Goal: Information Seeking & Learning: Learn about a topic

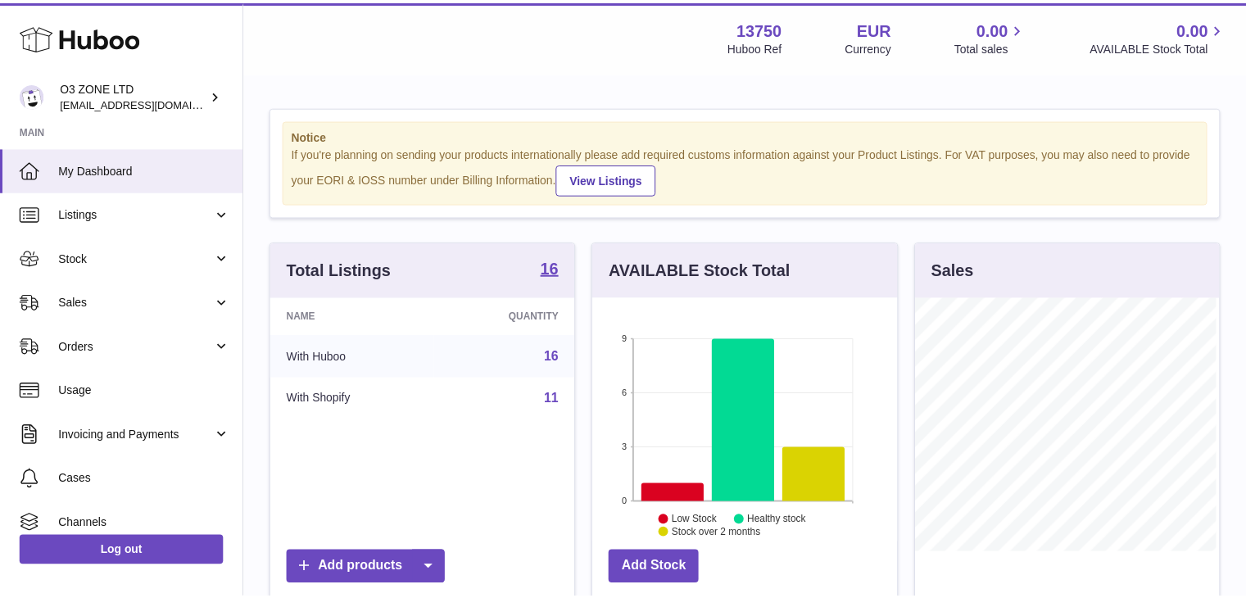
scroll to position [256, 307]
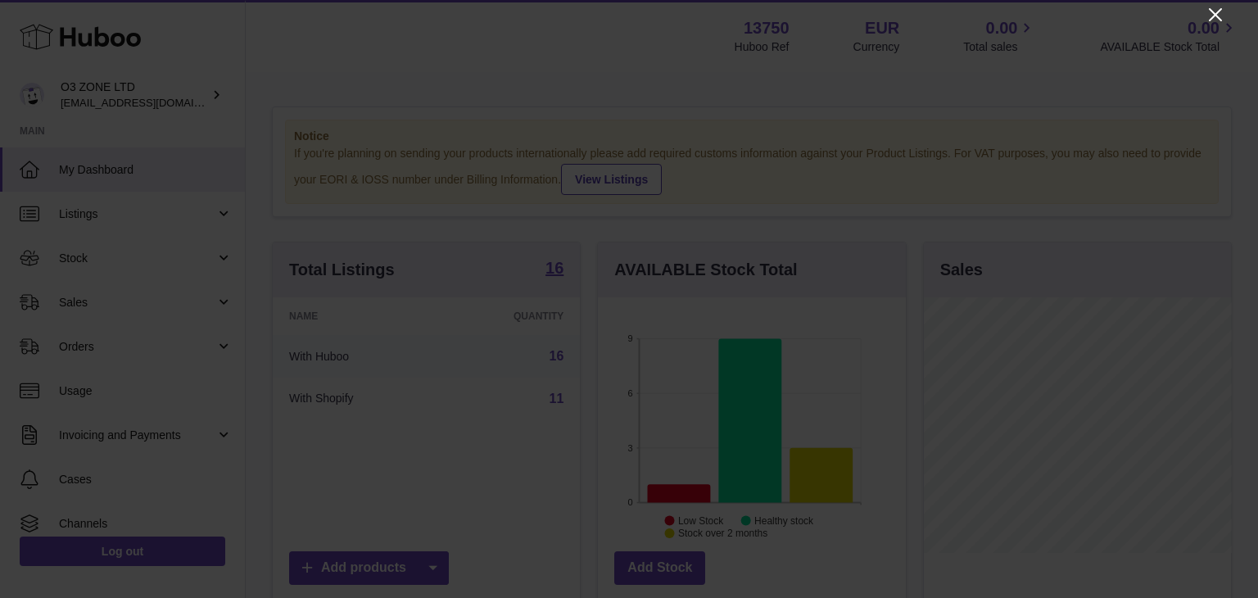
click at [1221, 11] on icon "Close" at bounding box center [1216, 15] width 20 height 20
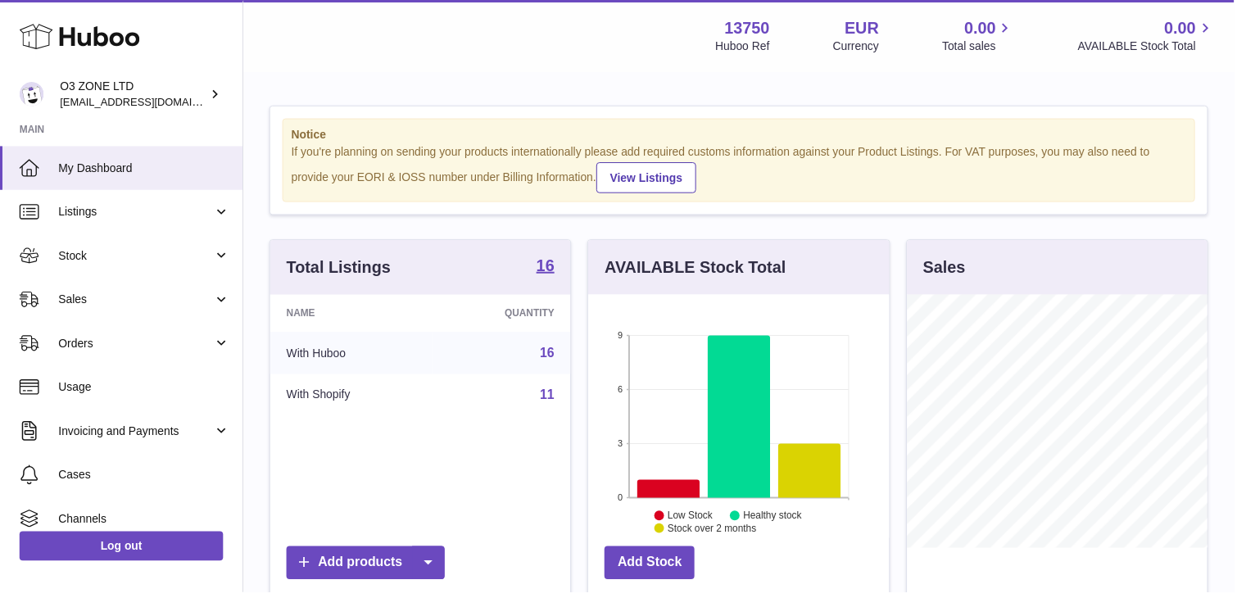
scroll to position [818848, 818800]
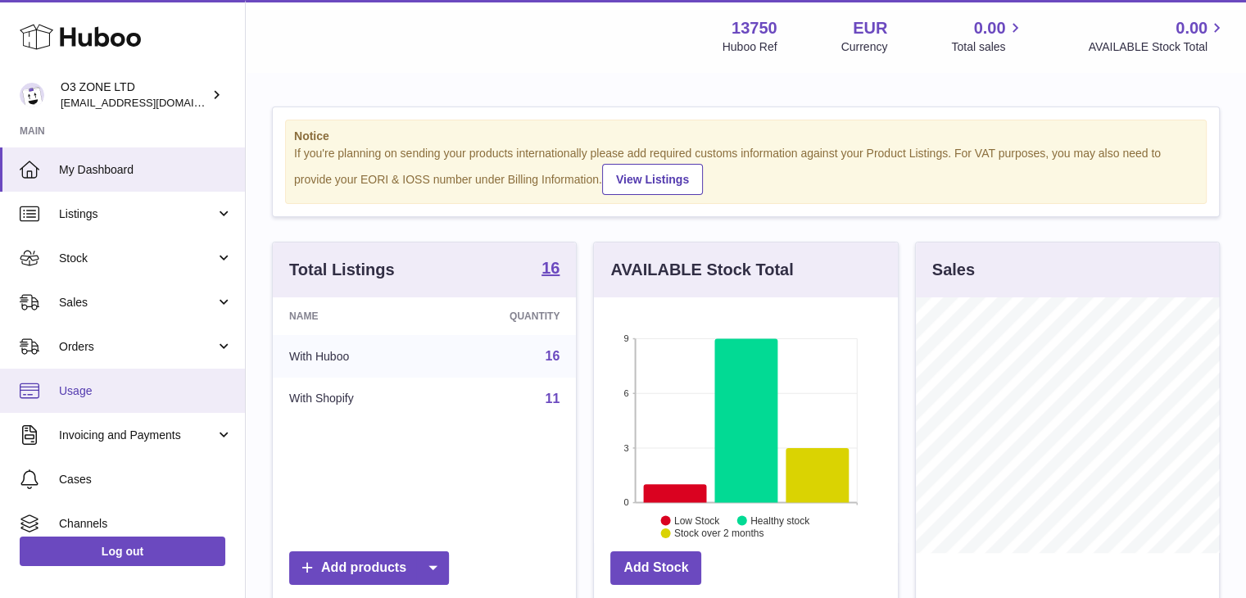
click at [85, 388] on span "Usage" at bounding box center [146, 391] width 174 height 16
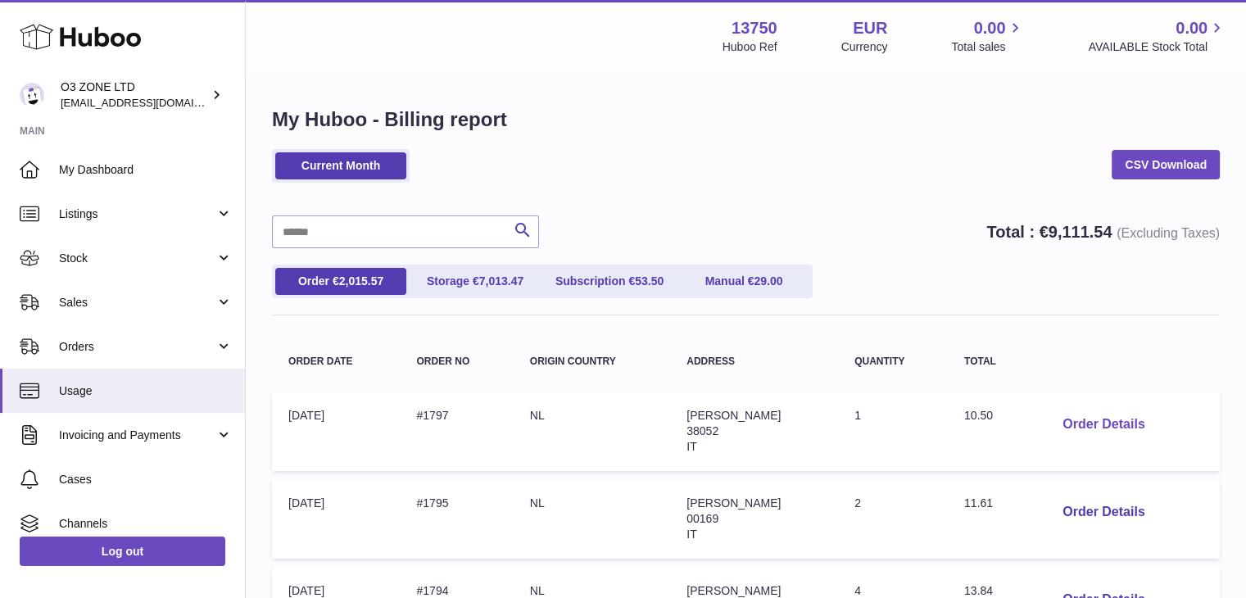
click at [1116, 420] on button "Order Details" at bounding box center [1103, 425] width 108 height 34
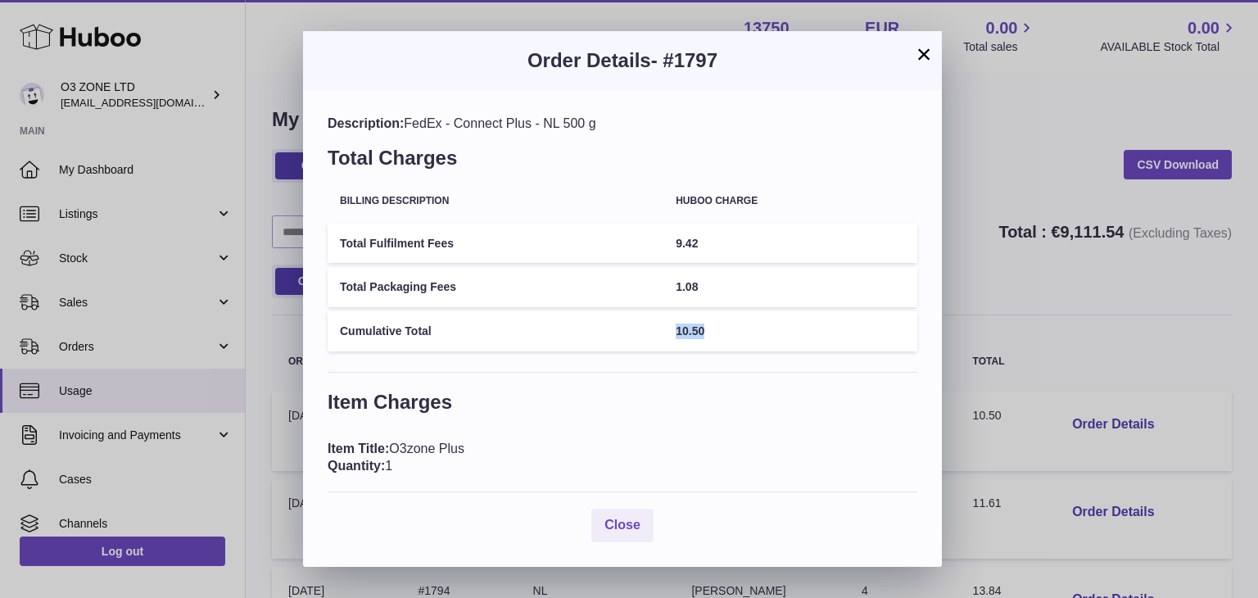
drag, startPoint x: 742, startPoint y: 325, endPoint x: 639, endPoint y: 328, distance: 103.3
click at [639, 328] on tr "Cumulative Total 10.50" at bounding box center [623, 331] width 590 height 40
click at [590, 354] on table "Billing Description Huboo charge Total Fulfilment Fees 9.42 Total Packaging Fee…" at bounding box center [623, 267] width 590 height 176
click at [918, 56] on button "×" at bounding box center [924, 54] width 20 height 20
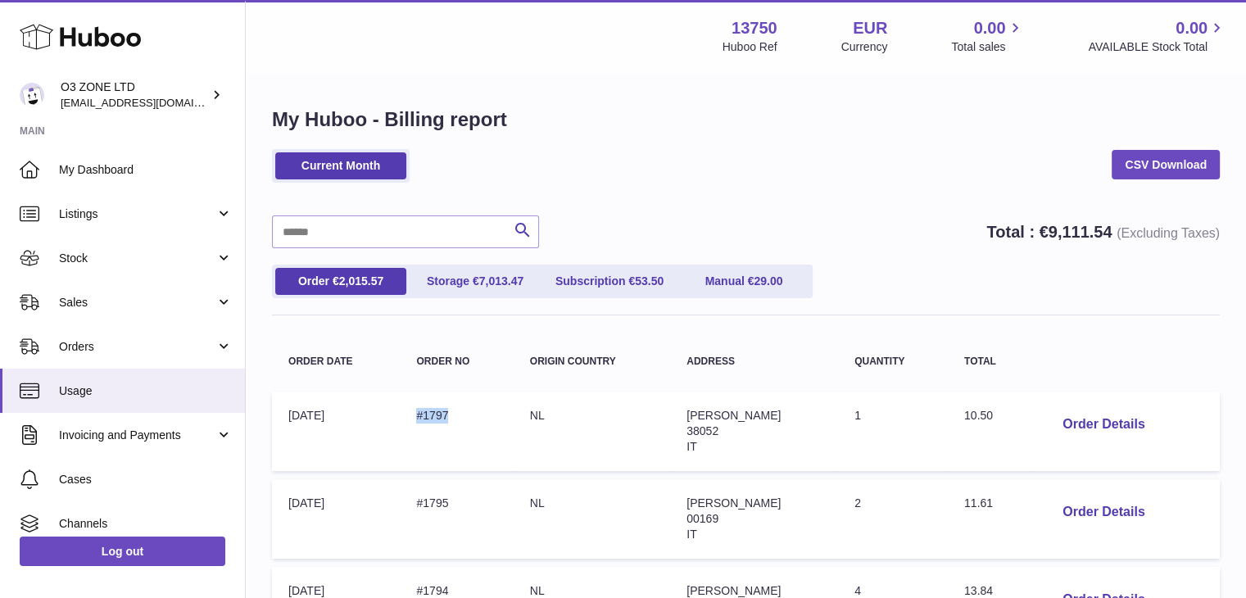
drag, startPoint x: 466, startPoint y: 403, endPoint x: 419, endPoint y: 409, distance: 47.0
click at [419, 409] on td "Order no: #1797" at bounding box center [456, 431] width 113 height 79
copy td "#1797"
drag, startPoint x: 1144, startPoint y: 161, endPoint x: 934, endPoint y: 157, distance: 210.5
click at [1144, 161] on link "CSV Download" at bounding box center [1166, 164] width 108 height 29
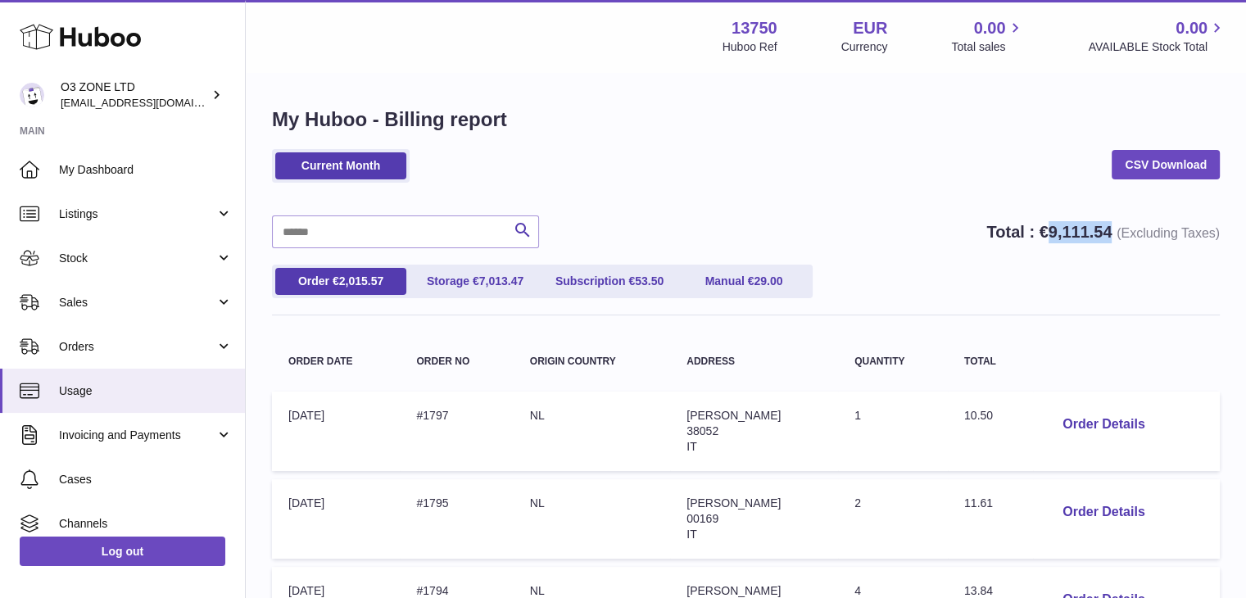
drag, startPoint x: 1039, startPoint y: 227, endPoint x: 1103, endPoint y: 230, distance: 64.0
click at [1103, 230] on strong "Total : € 9,111.54 (Excluding Taxes)" at bounding box center [1102, 232] width 233 height 18
click at [492, 292] on link "Storage € 7,013.47" at bounding box center [475, 281] width 131 height 27
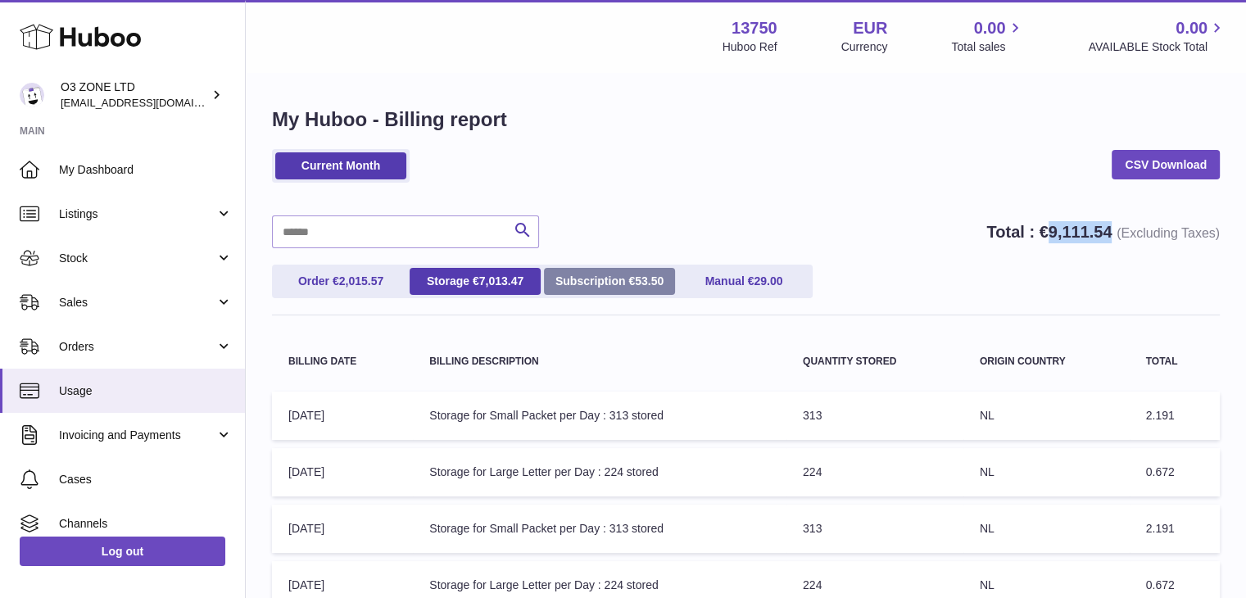
click at [650, 289] on link "Subscription € 53.50" at bounding box center [609, 281] width 131 height 27
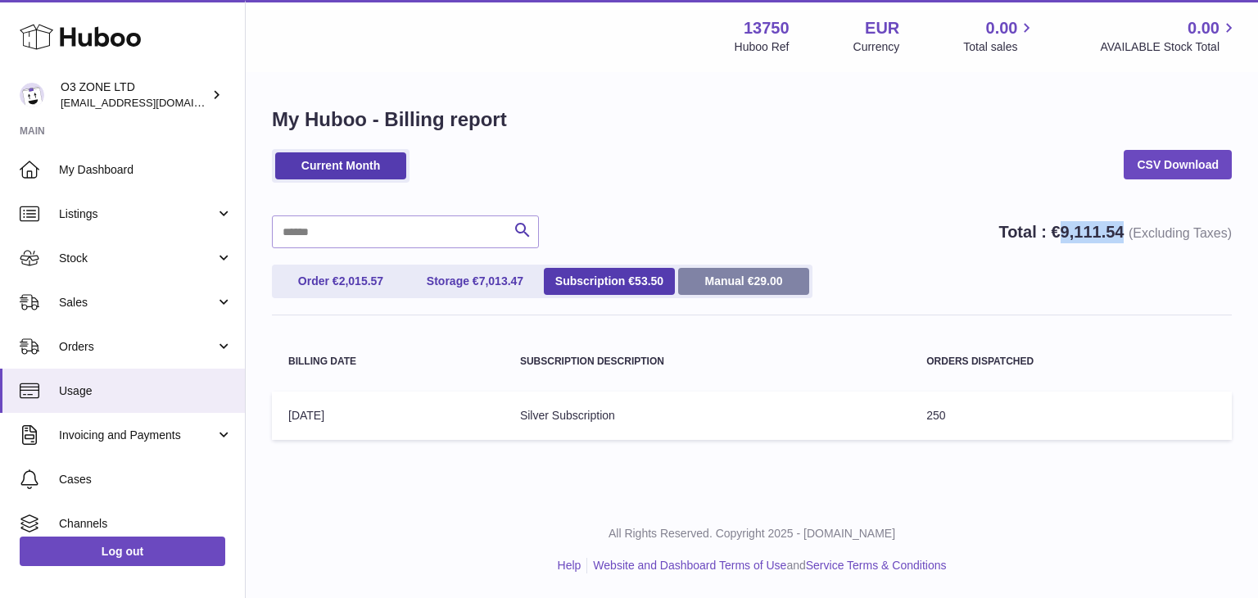
click at [775, 286] on span "29.00" at bounding box center [768, 280] width 29 height 13
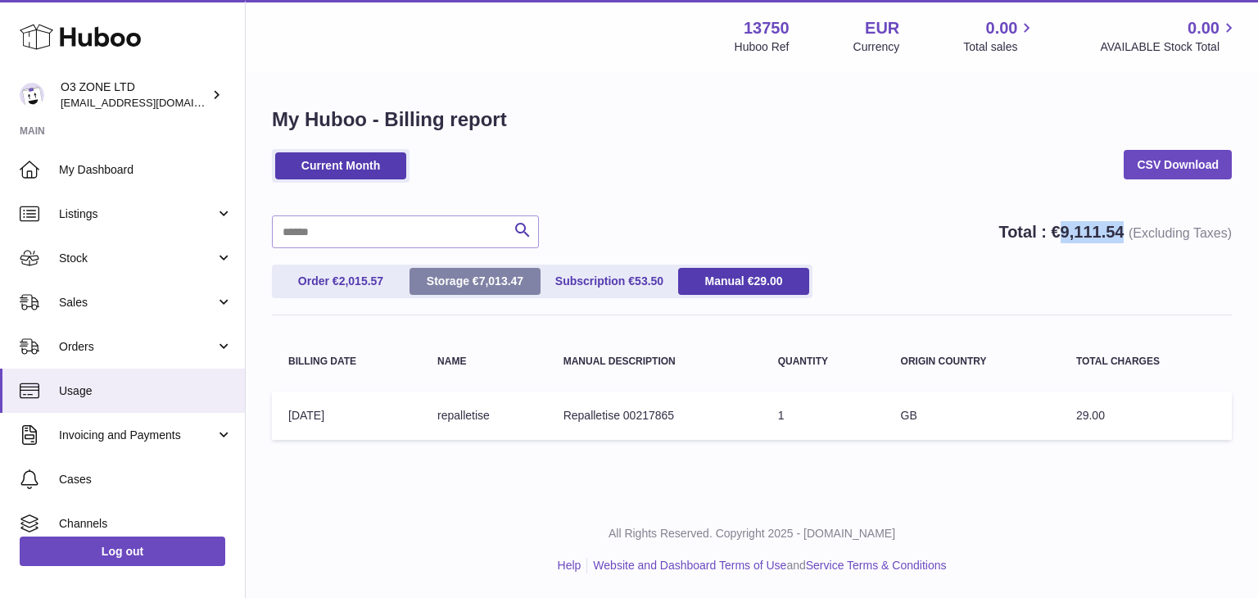
click at [474, 288] on link "Storage € 7,013.47" at bounding box center [475, 281] width 131 height 27
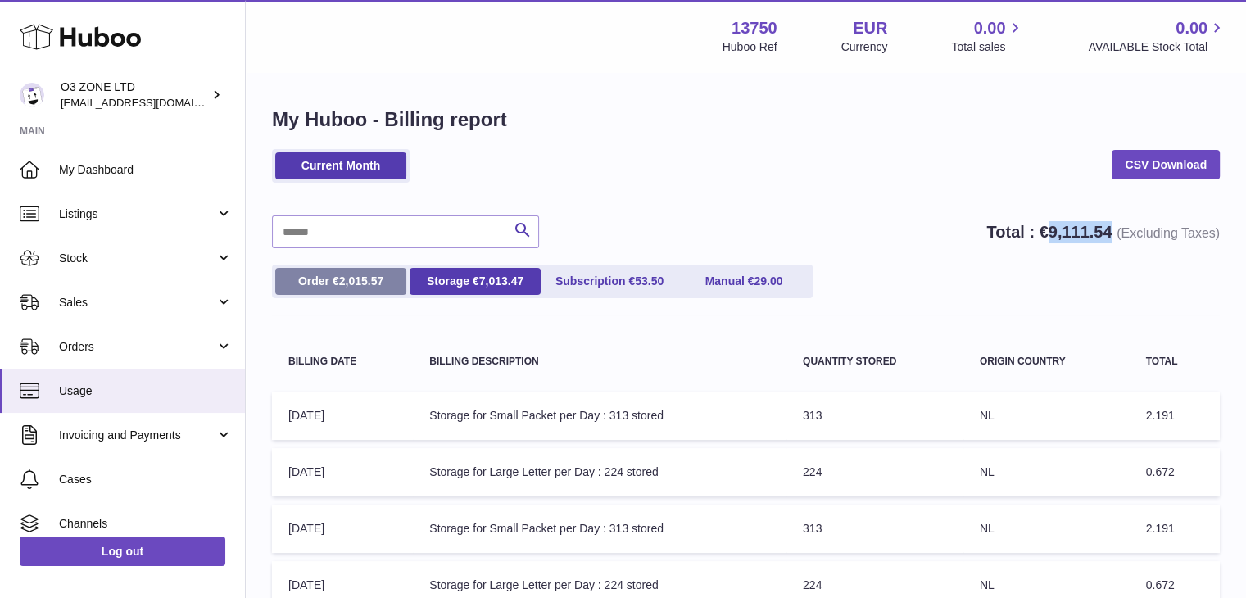
click at [370, 283] on span "2,015.57" at bounding box center [361, 280] width 45 height 13
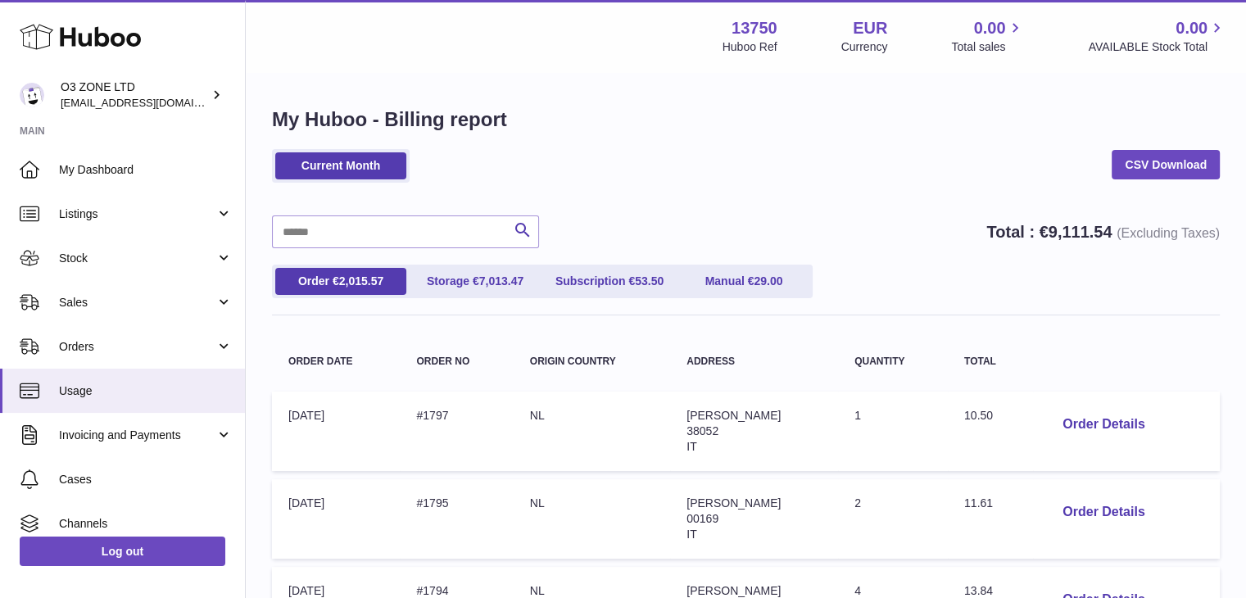
click at [734, 162] on div "Current Month CSV Download" at bounding box center [746, 174] width 948 height 50
click at [898, 380] on th "Quantity" at bounding box center [893, 361] width 110 height 43
click at [1160, 165] on link "CSV Download" at bounding box center [1166, 164] width 108 height 29
click at [421, 224] on input "text" at bounding box center [405, 231] width 267 height 33
paste input "*****"
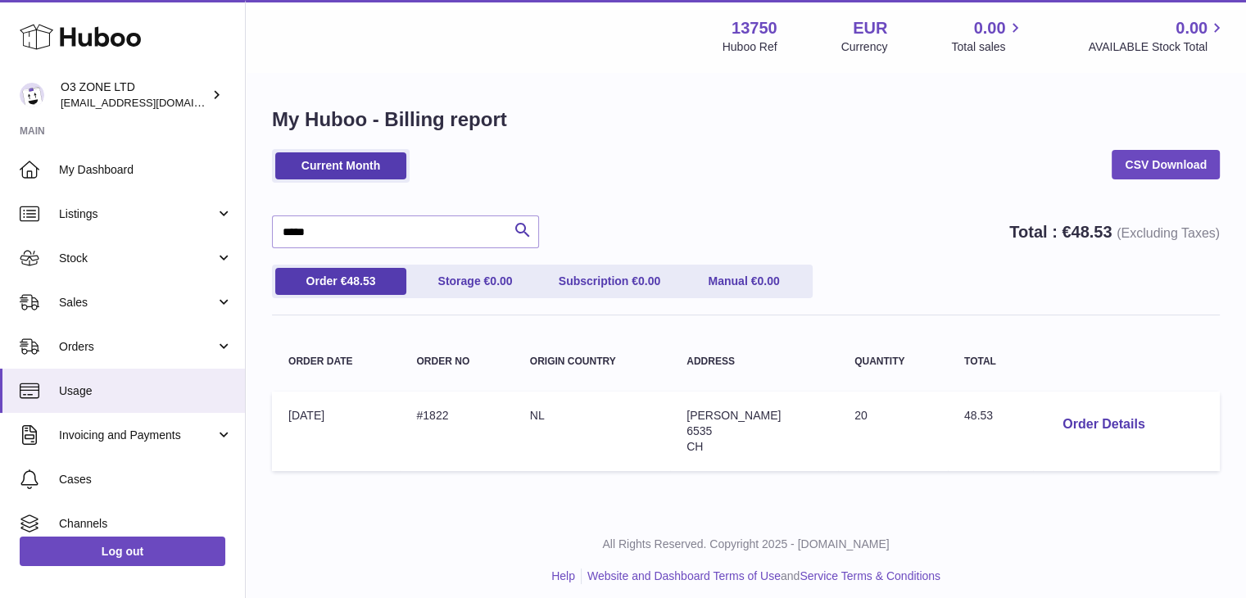
drag, startPoint x: 714, startPoint y: 452, endPoint x: 731, endPoint y: 450, distance: 16.6
click at [731, 450] on td "Address: Olaf Kuhnke 6535 CH" at bounding box center [754, 431] width 168 height 79
drag, startPoint x: 724, startPoint y: 446, endPoint x: 688, endPoint y: 456, distance: 37.4
click at [688, 456] on td "Address: Olaf Kuhnke 6535 CH" at bounding box center [754, 431] width 168 height 79
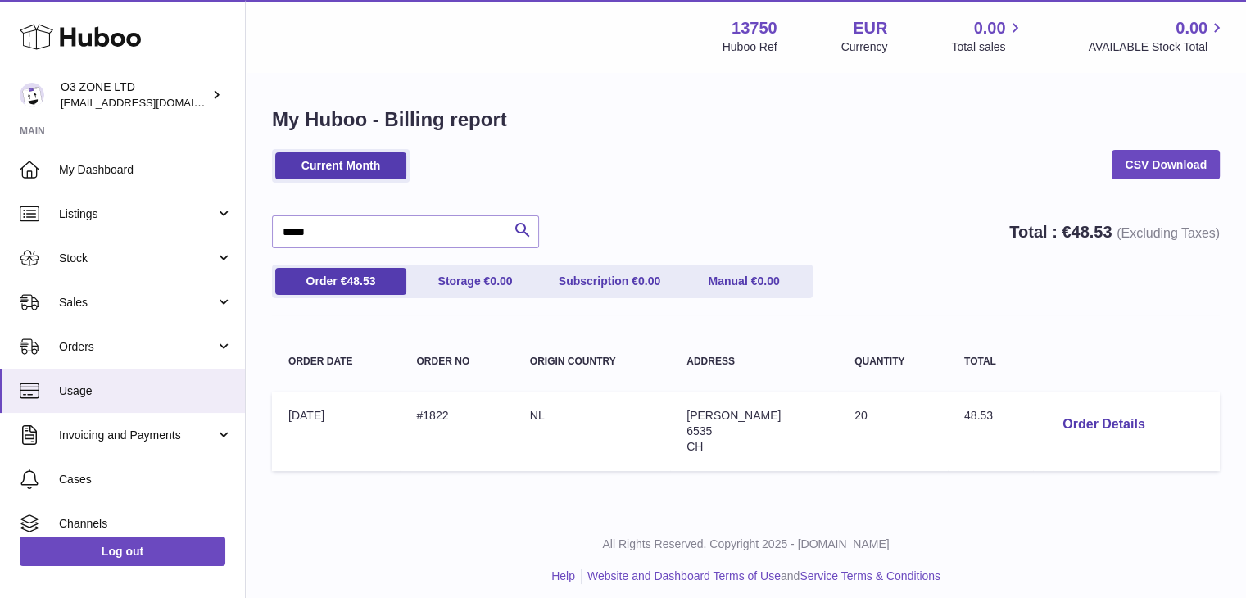
click at [313, 324] on div "Current Month CSV Download ***** Search Total : € 48.53 (Excluding Taxes) Order…" at bounding box center [746, 313] width 948 height 329
click at [1084, 412] on button "Order Details" at bounding box center [1103, 425] width 108 height 34
click at [1029, 277] on div at bounding box center [623, 299] width 1246 height 598
click at [1111, 432] on button "Order Details" at bounding box center [1103, 425] width 108 height 34
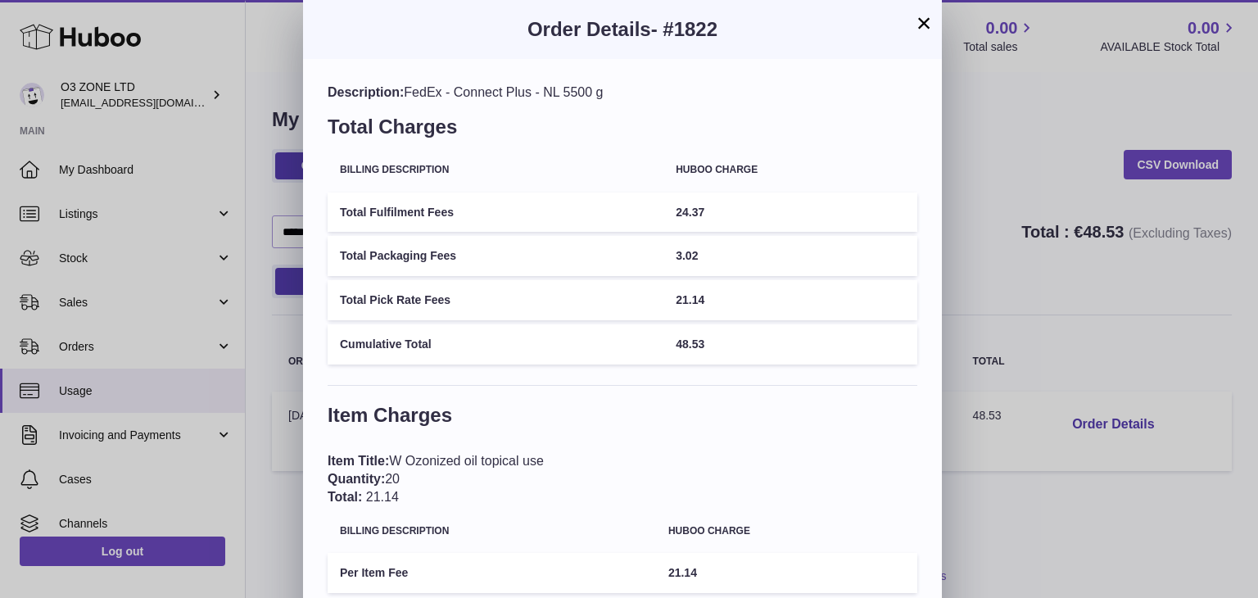
click at [686, 263] on td "3.02" at bounding box center [790, 256] width 254 height 40
drag, startPoint x: 704, startPoint y: 207, endPoint x: 650, endPoint y: 216, distance: 54.8
click at [650, 216] on tr "Total Fulfilment Fees 24.37" at bounding box center [623, 212] width 590 height 40
drag, startPoint x: 718, startPoint y: 299, endPoint x: 659, endPoint y: 310, distance: 59.9
click at [659, 310] on tr "Total Pick Rate Fees 21.14" at bounding box center [623, 300] width 590 height 40
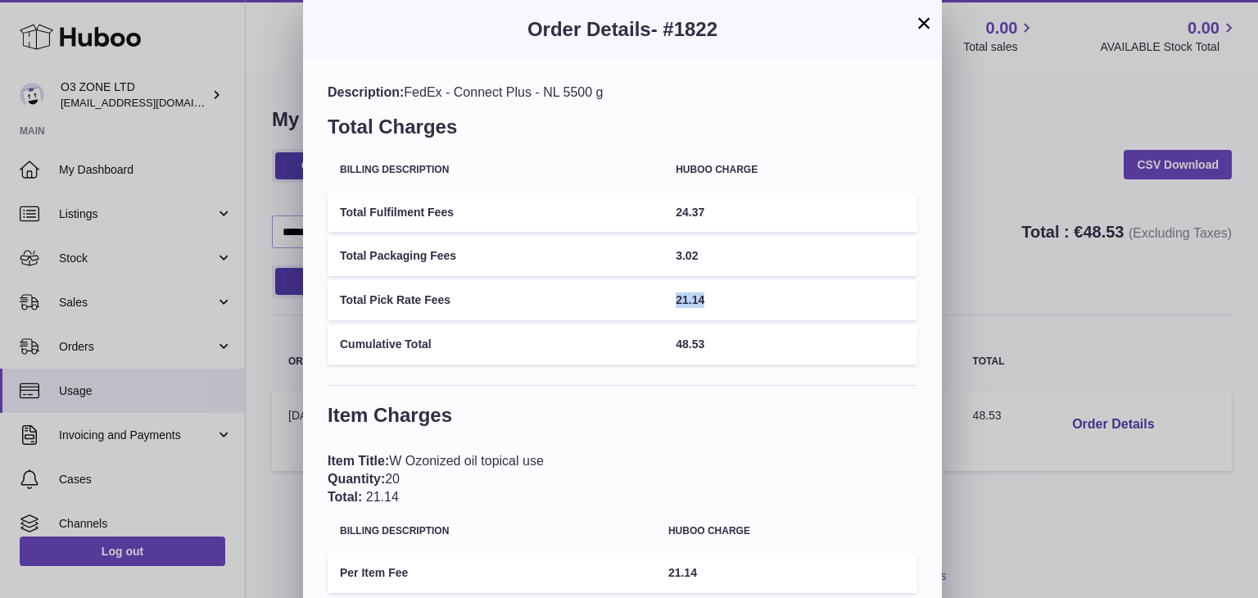
click at [930, 25] on button "×" at bounding box center [924, 23] width 20 height 20
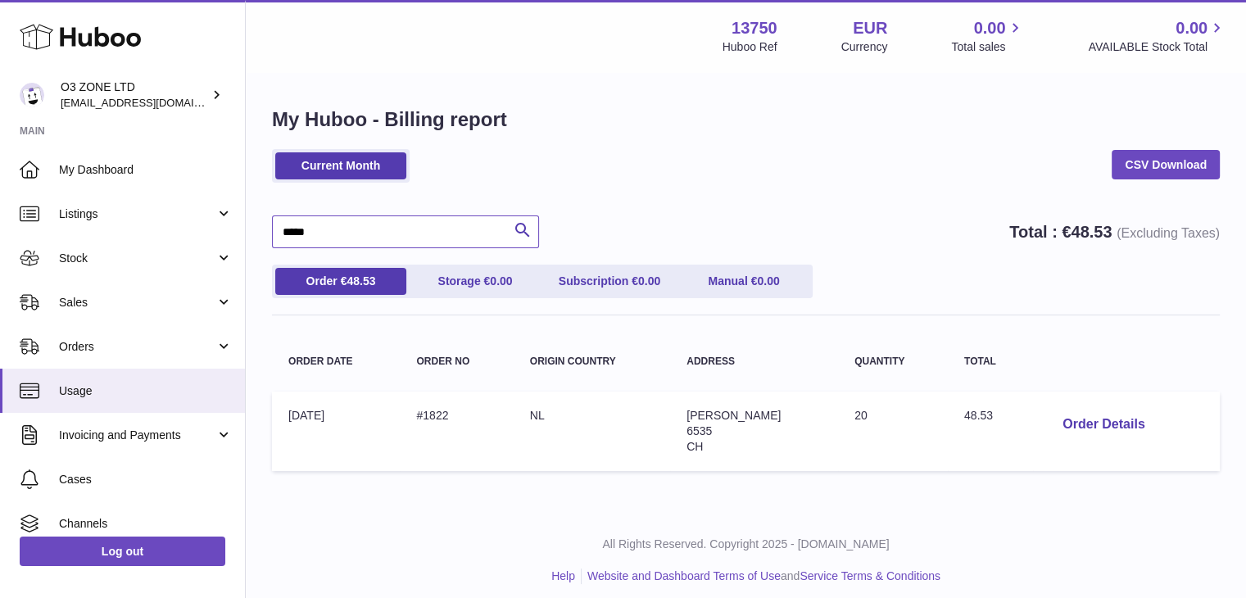
drag, startPoint x: 365, startPoint y: 229, endPoint x: 387, endPoint y: 209, distance: 30.1
click at [366, 222] on input "*****" at bounding box center [405, 231] width 267 height 33
type input "*"
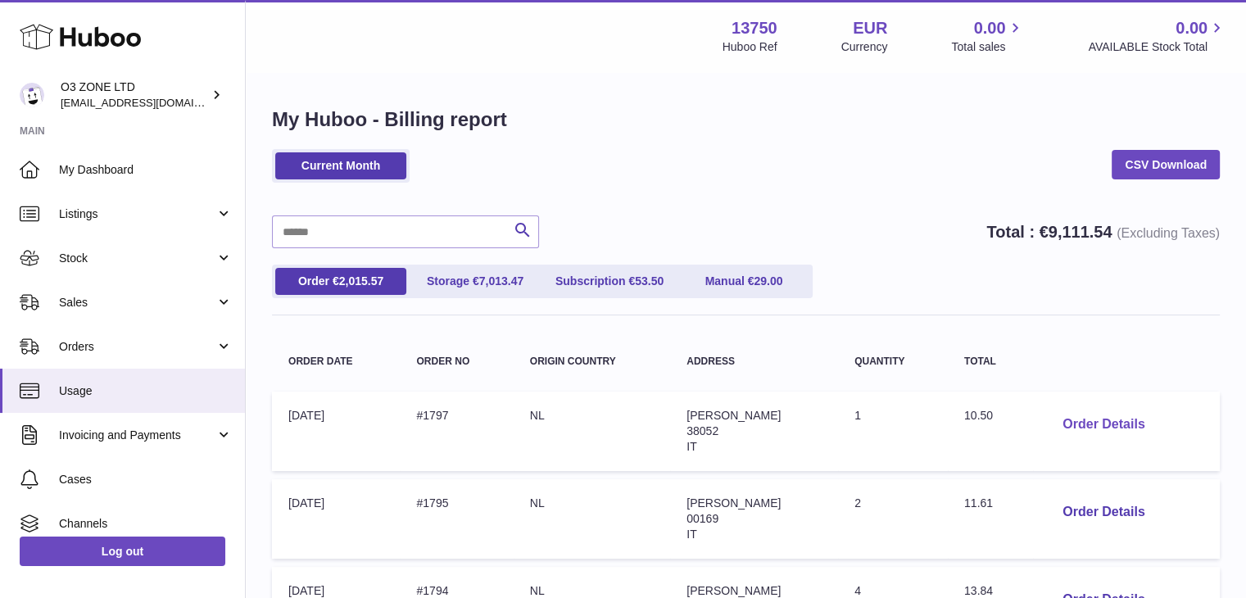
click at [1125, 432] on button "Order Details" at bounding box center [1103, 425] width 108 height 34
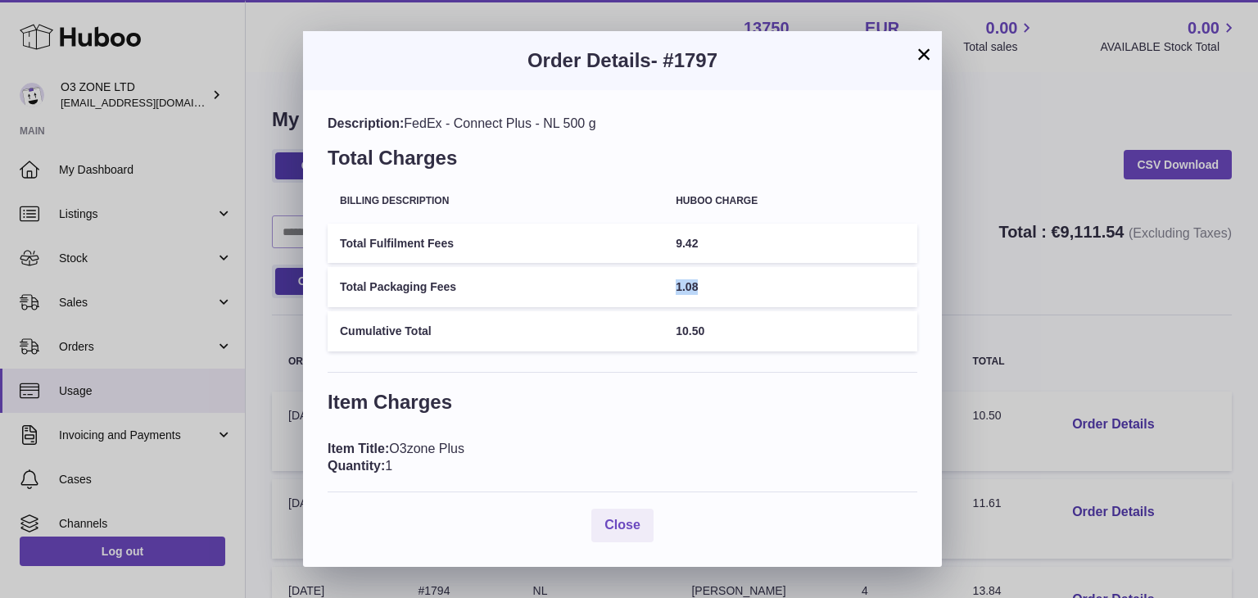
drag, startPoint x: 717, startPoint y: 284, endPoint x: 665, endPoint y: 282, distance: 51.7
click at [665, 282] on tr "Total Packaging Fees 1.08" at bounding box center [623, 287] width 590 height 40
click at [926, 48] on button "×" at bounding box center [924, 54] width 20 height 20
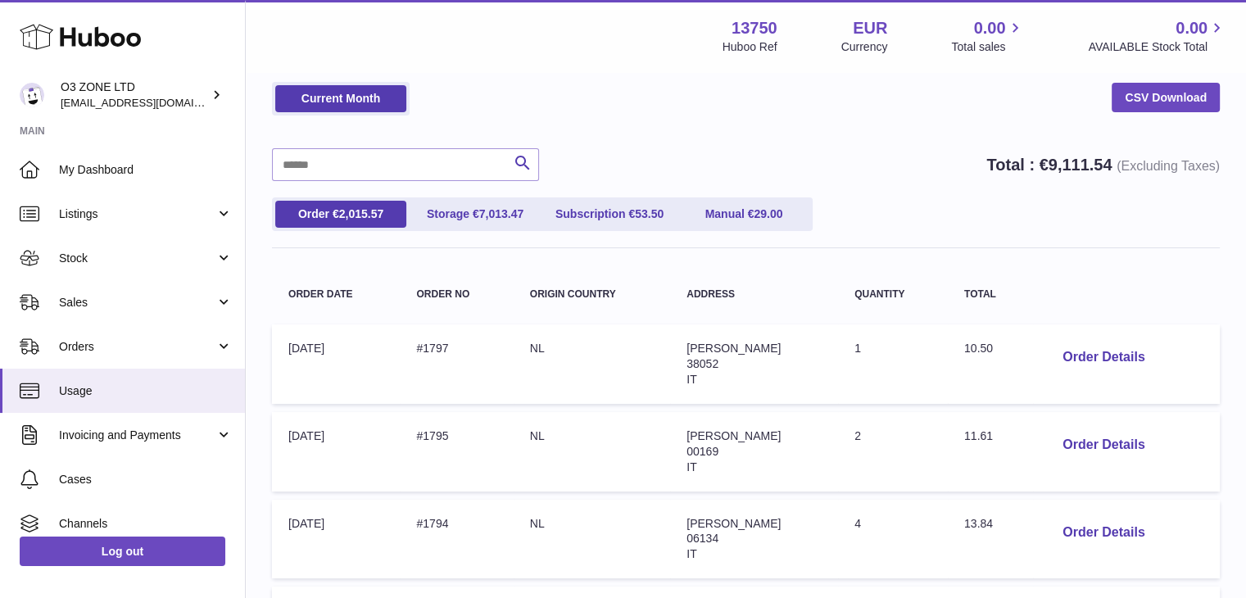
scroll to position [164, 0]
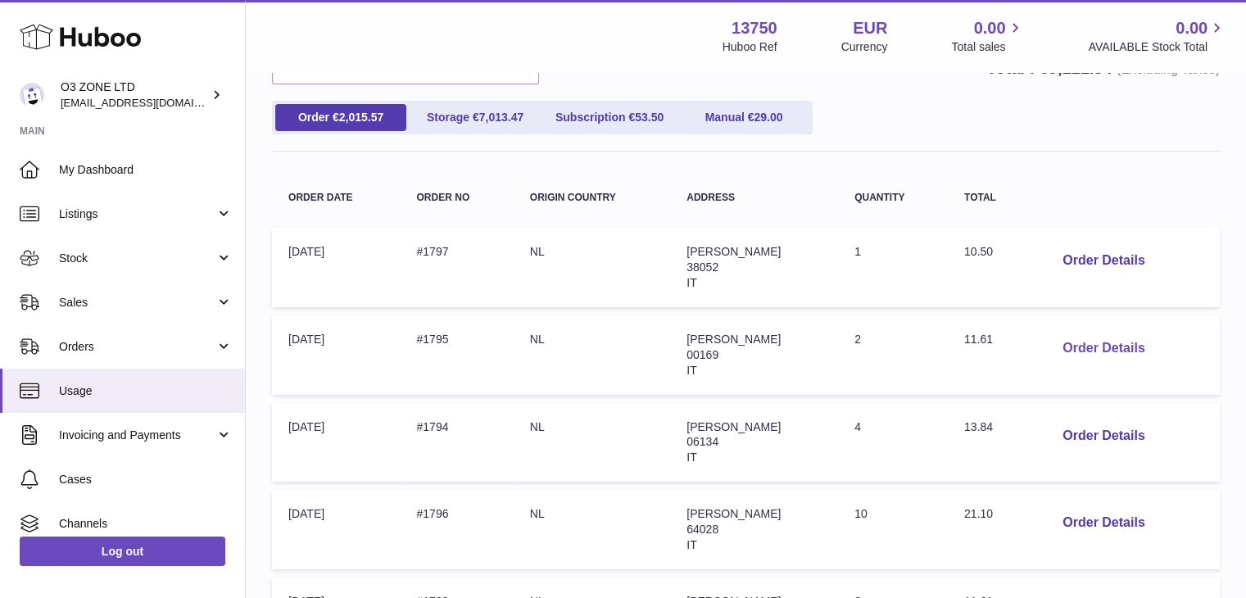
click at [1117, 345] on button "Order Details" at bounding box center [1103, 349] width 108 height 34
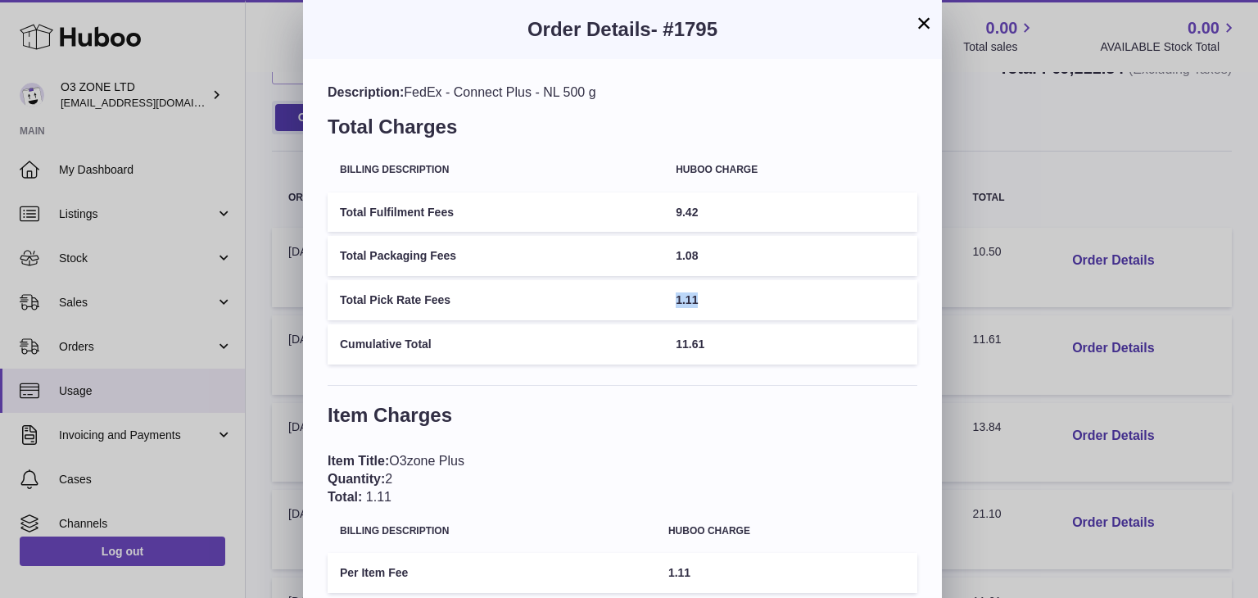
drag, startPoint x: 709, startPoint y: 296, endPoint x: 675, endPoint y: 295, distance: 33.6
click at [675, 295] on td "1.11" at bounding box center [790, 300] width 254 height 40
drag, startPoint x: 914, startPoint y: 21, endPoint x: 917, endPoint y: 34, distance: 12.5
click at [914, 21] on button "×" at bounding box center [924, 23] width 20 height 20
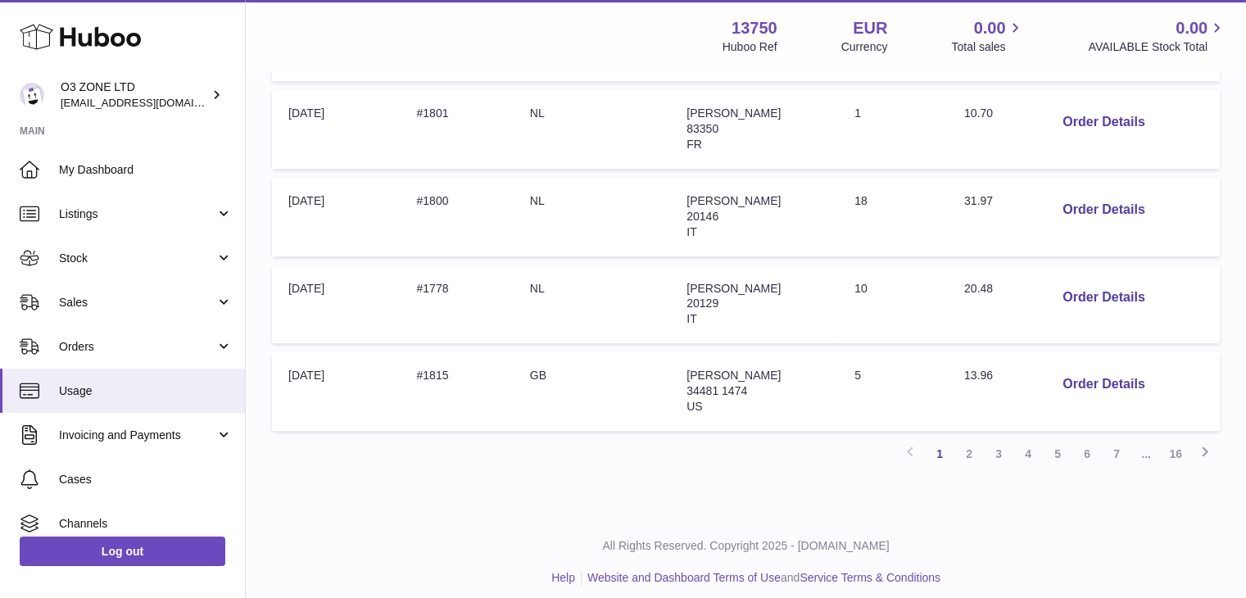
scroll to position [835, 0]
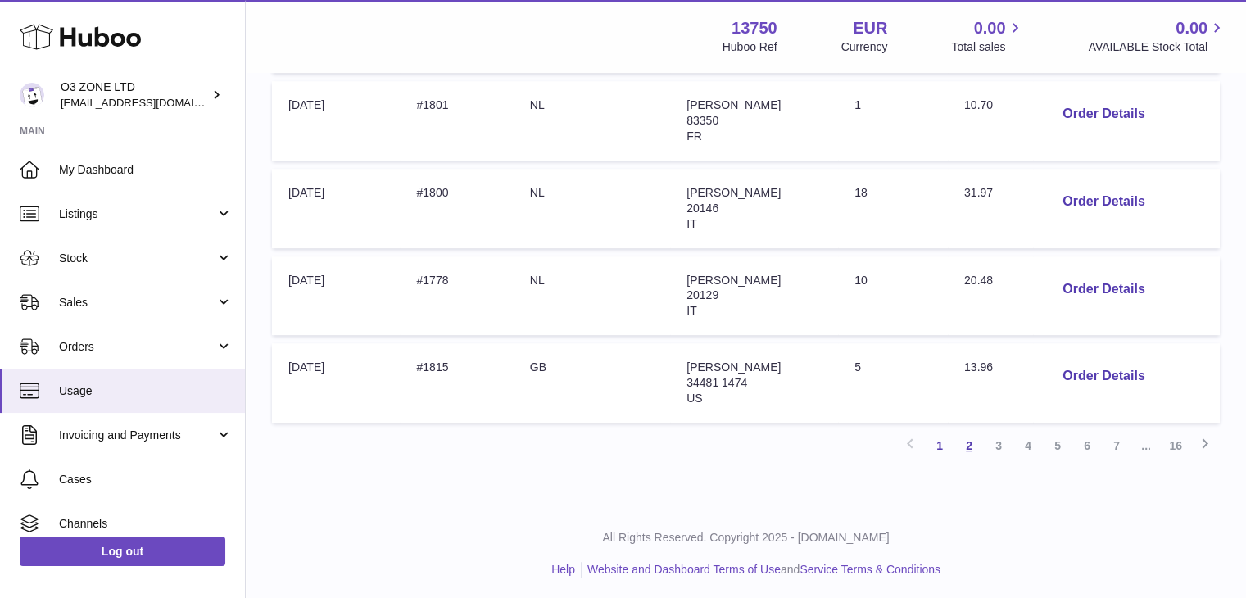
click at [967, 435] on link "2" at bounding box center [968, 445] width 29 height 29
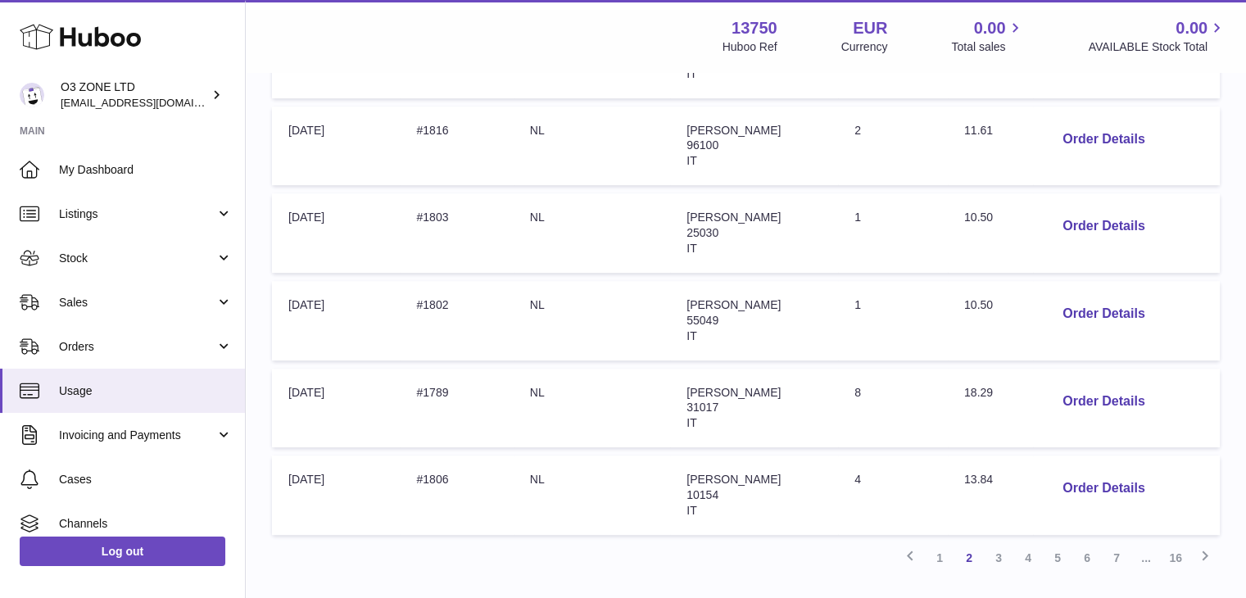
scroll to position [835, 0]
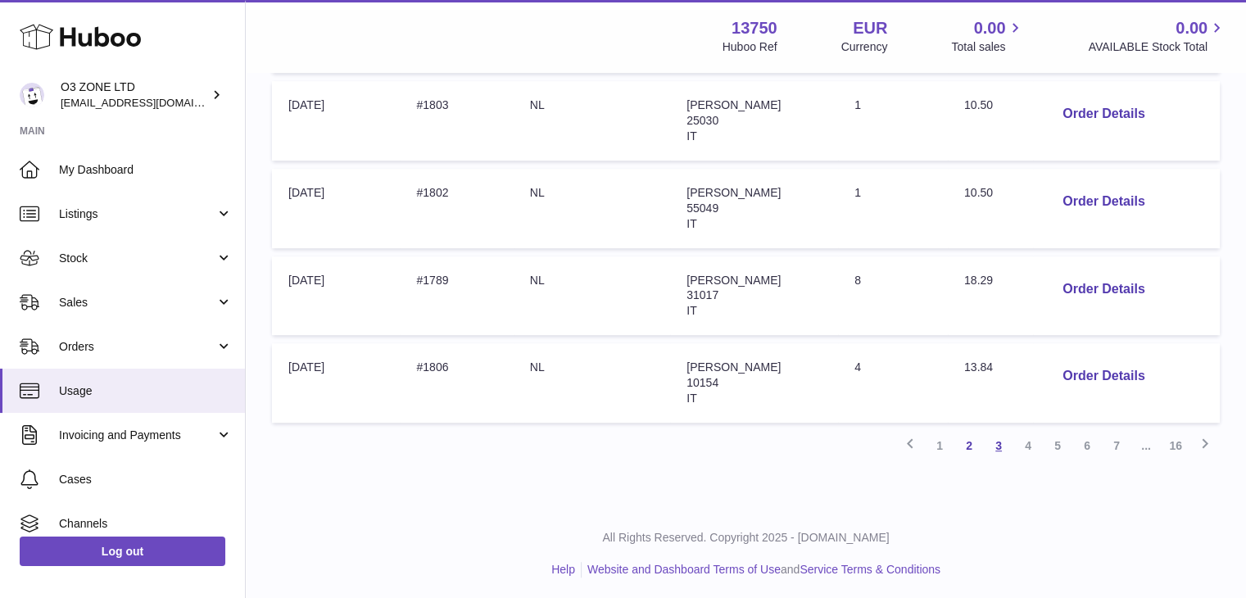
click at [998, 443] on link "3" at bounding box center [998, 445] width 29 height 29
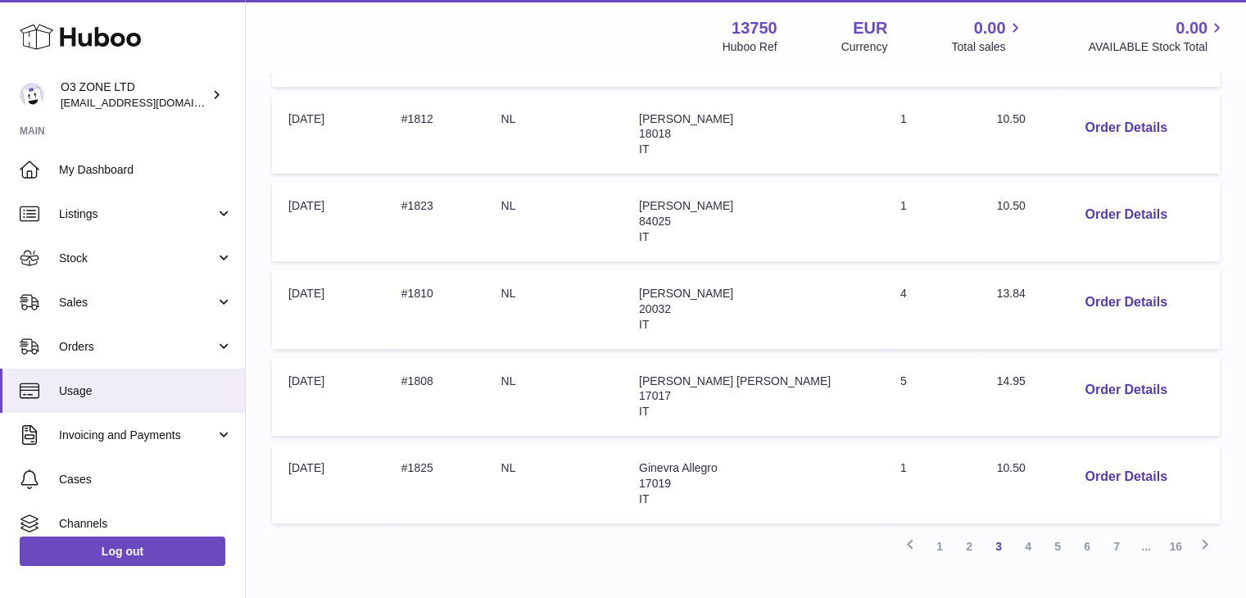
scroll to position [835, 0]
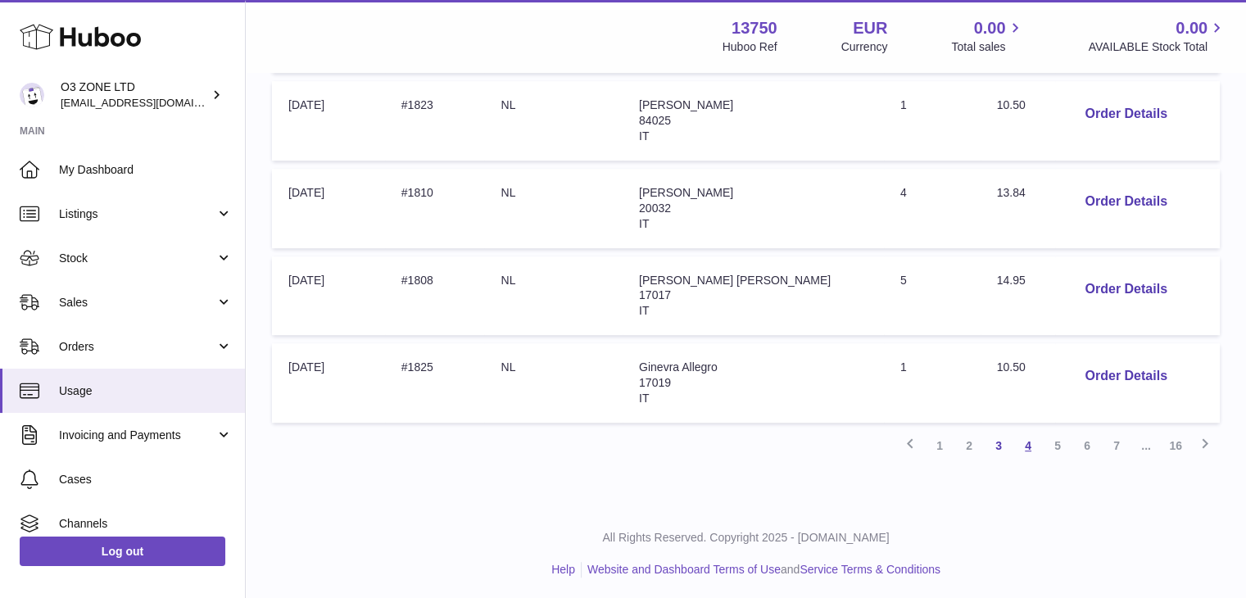
click at [1029, 435] on link "4" at bounding box center [1027, 445] width 29 height 29
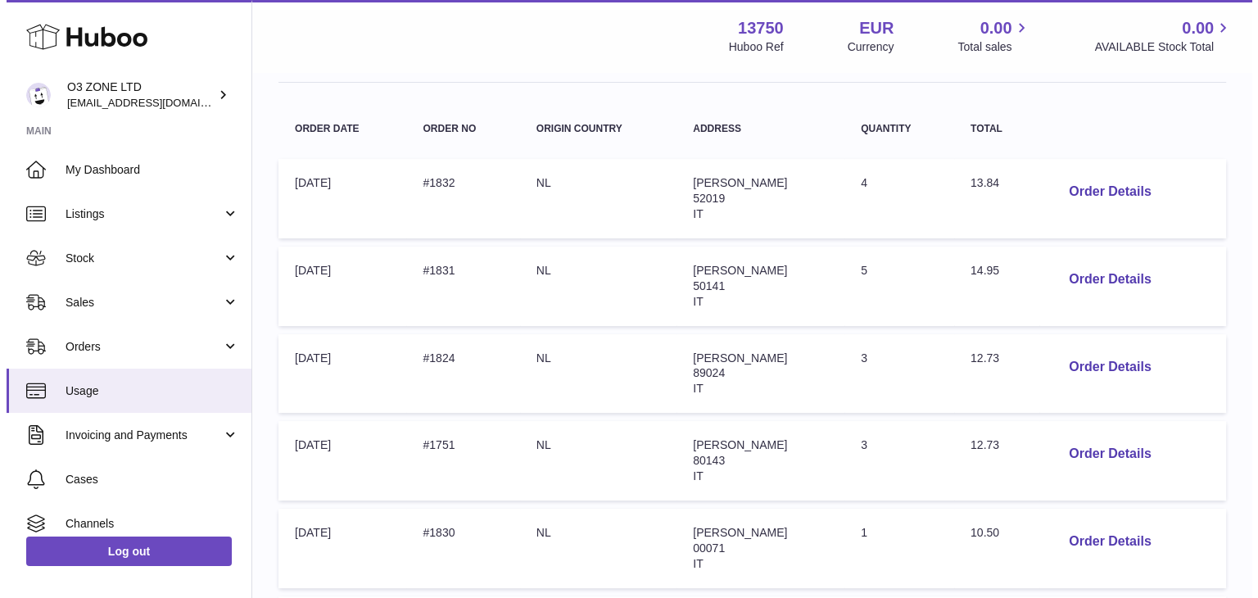
scroll to position [238, 0]
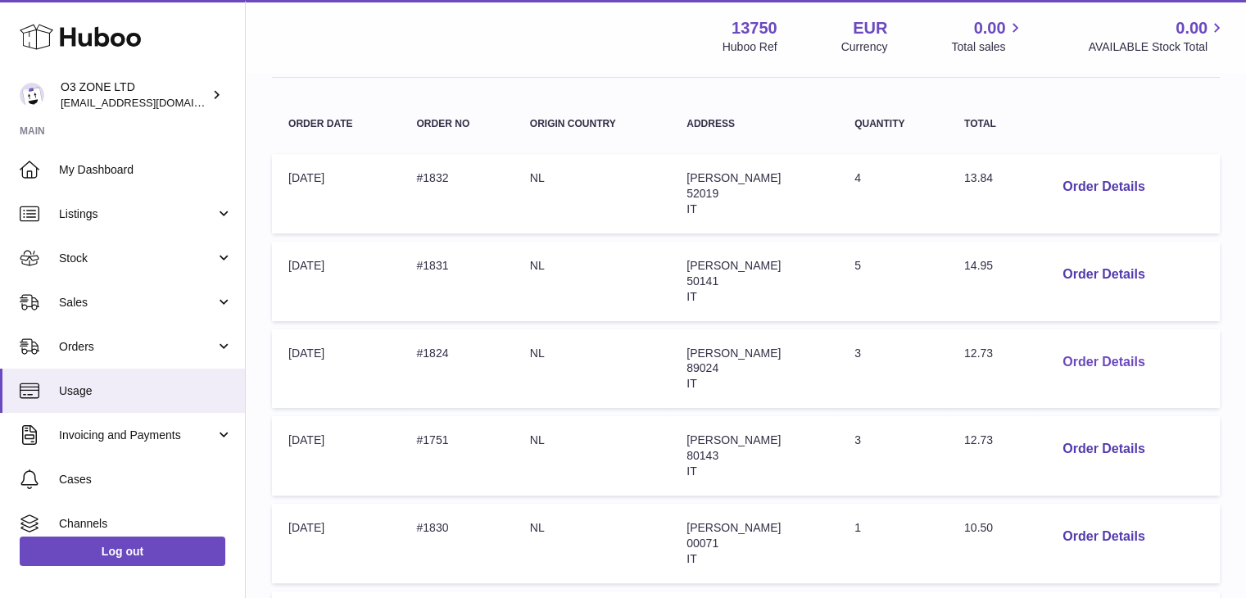
click at [1119, 355] on button "Order Details" at bounding box center [1103, 363] width 108 height 34
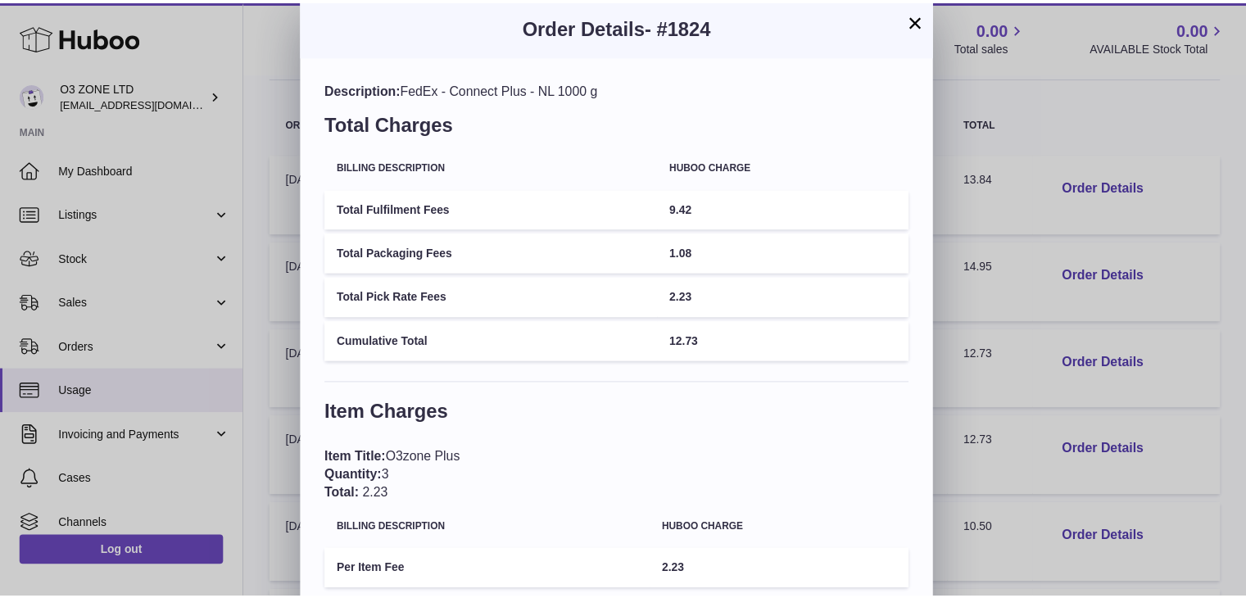
scroll to position [0, 0]
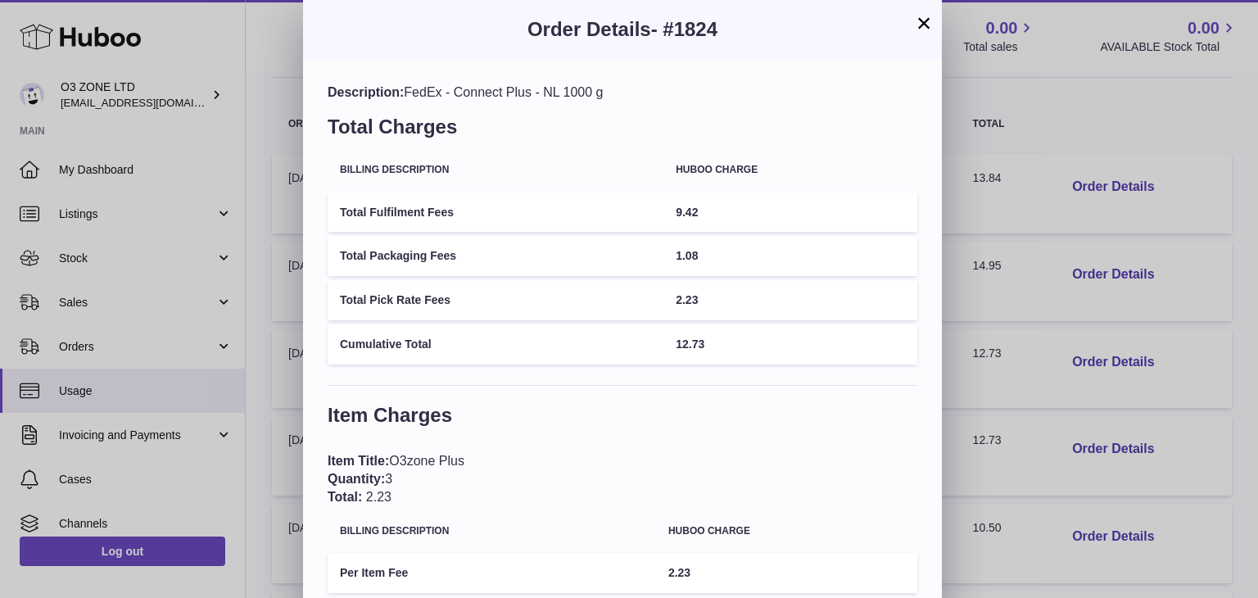
click at [917, 24] on button "×" at bounding box center [924, 23] width 20 height 20
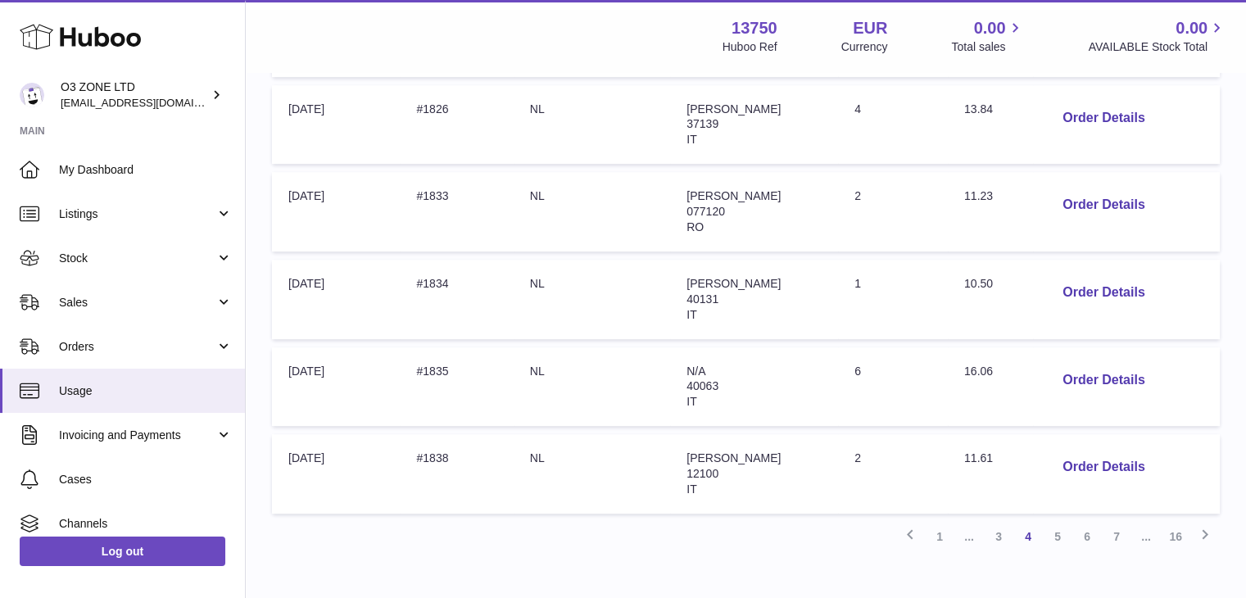
scroll to position [835, 0]
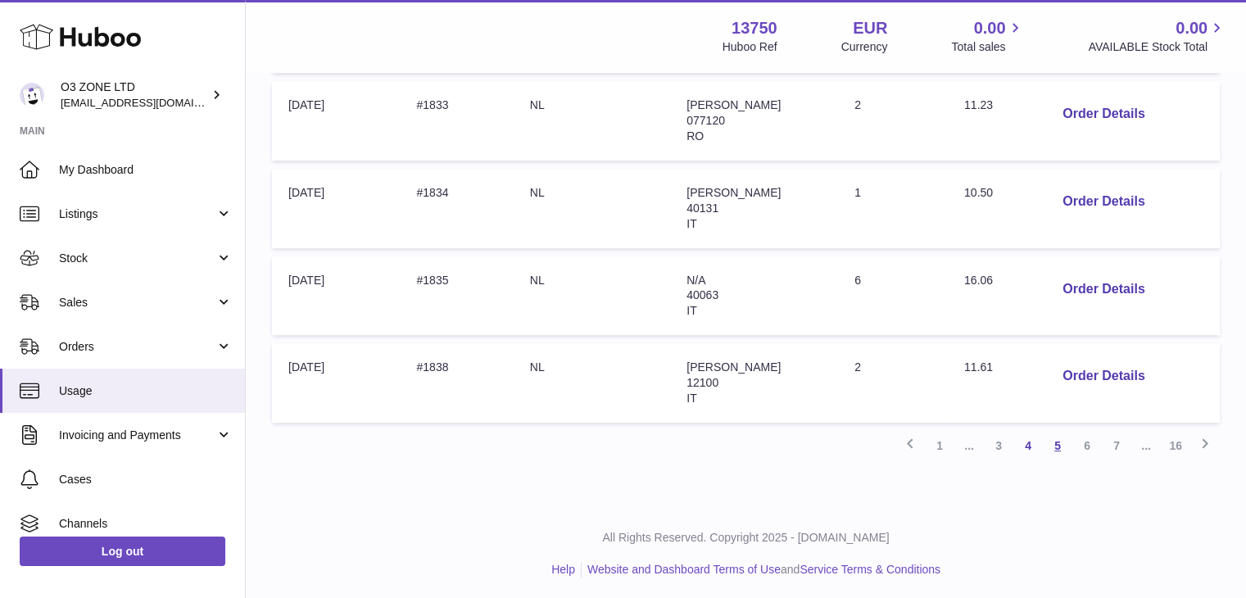
click at [1065, 441] on link "5" at bounding box center [1057, 445] width 29 height 29
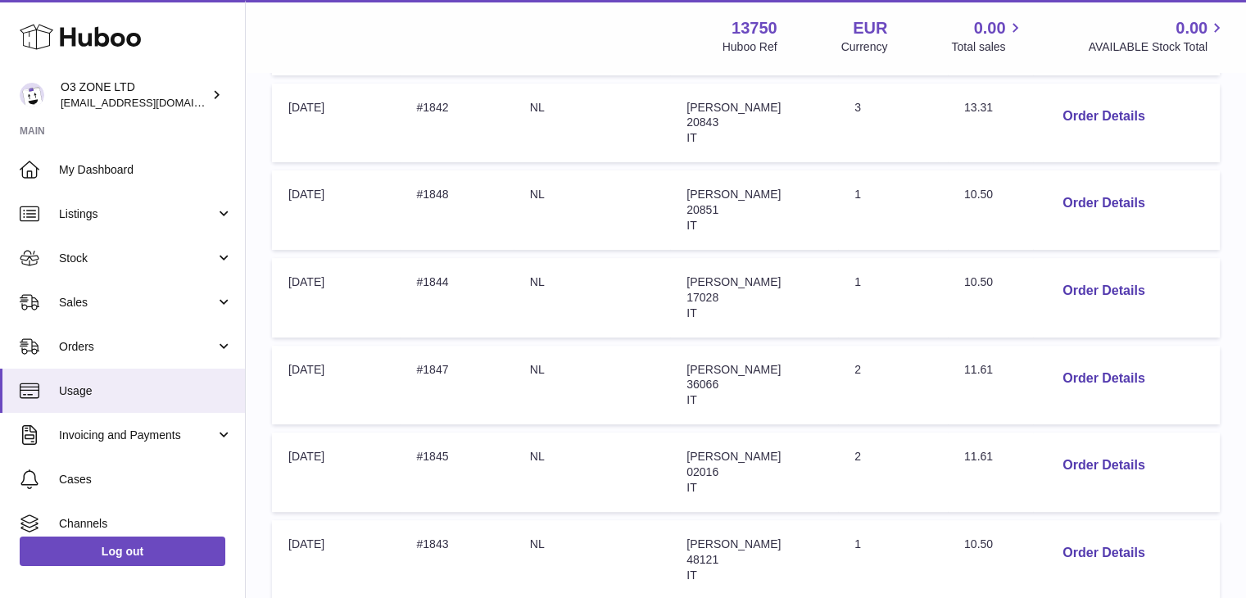
scroll to position [835, 0]
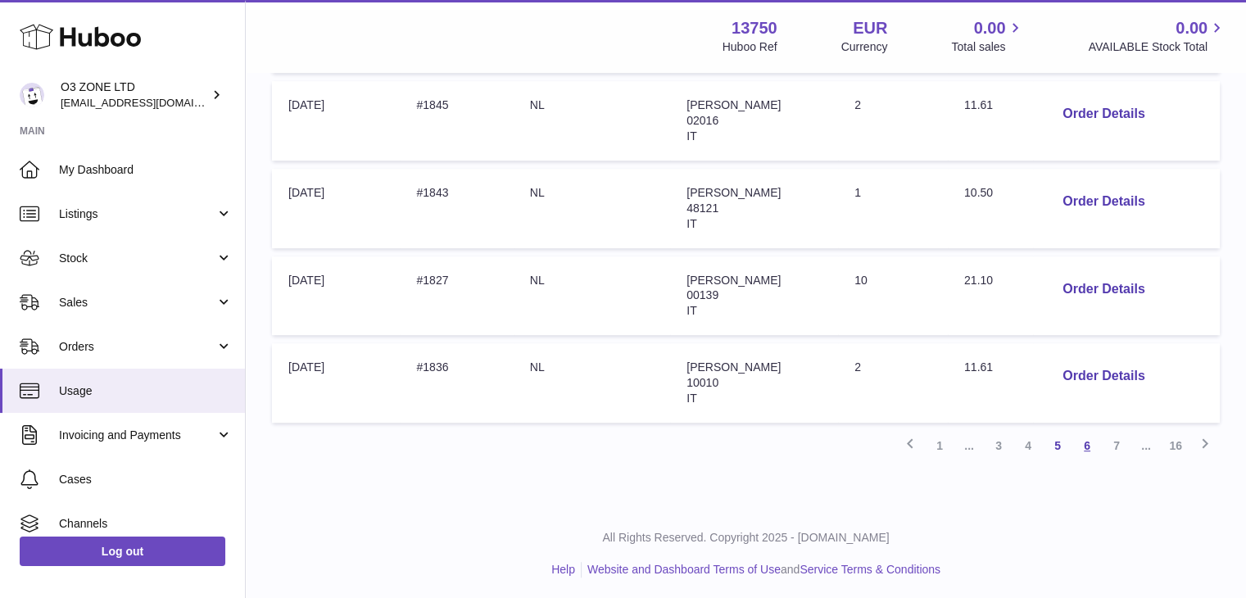
click at [1083, 437] on link "6" at bounding box center [1086, 445] width 29 height 29
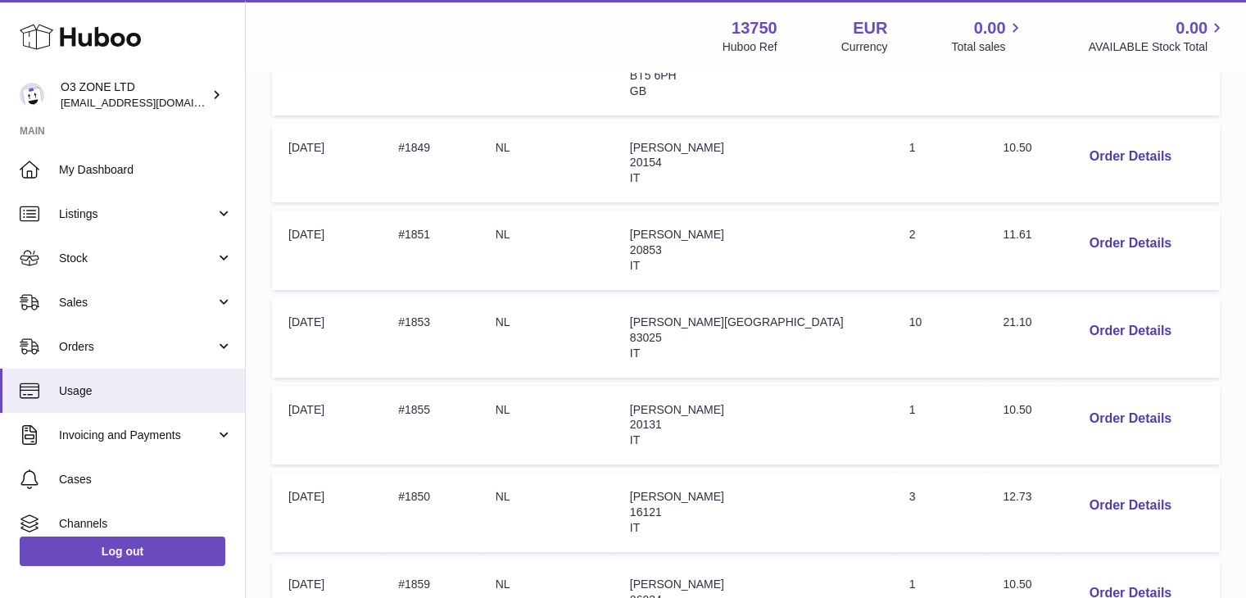
scroll to position [483, 0]
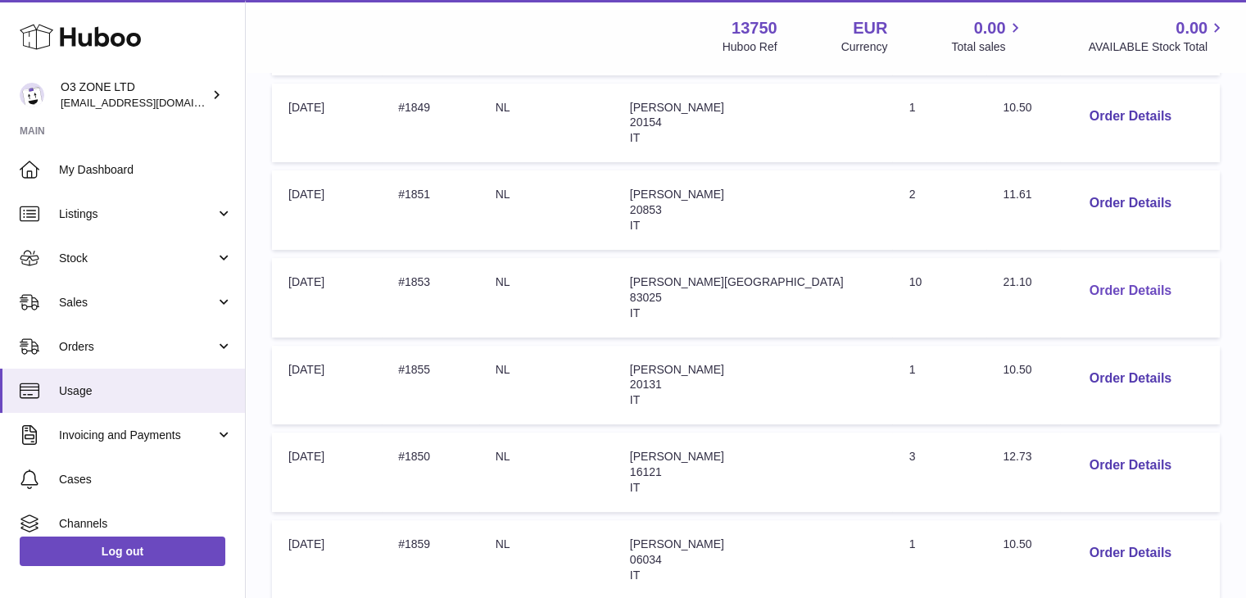
click at [1121, 291] on button "Order Details" at bounding box center [1130, 291] width 108 height 34
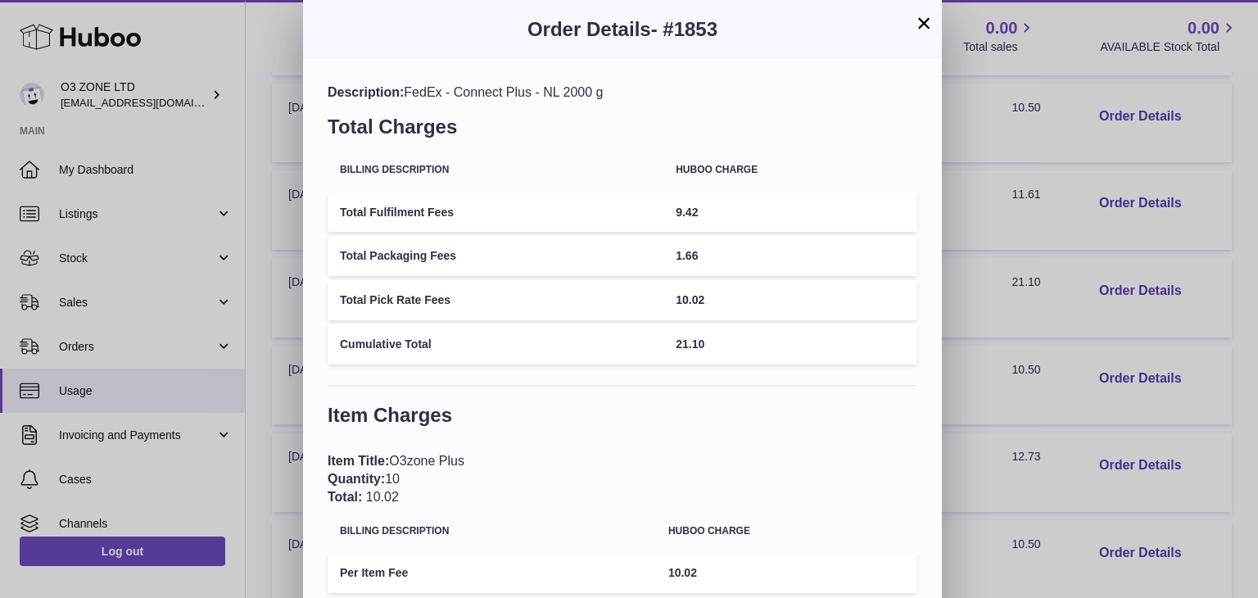
click at [1023, 320] on div "× Order Details - #1853 Description: FedEx - Connect Plus - NL 2000 g Total Cha…" at bounding box center [629, 344] width 1258 height 689
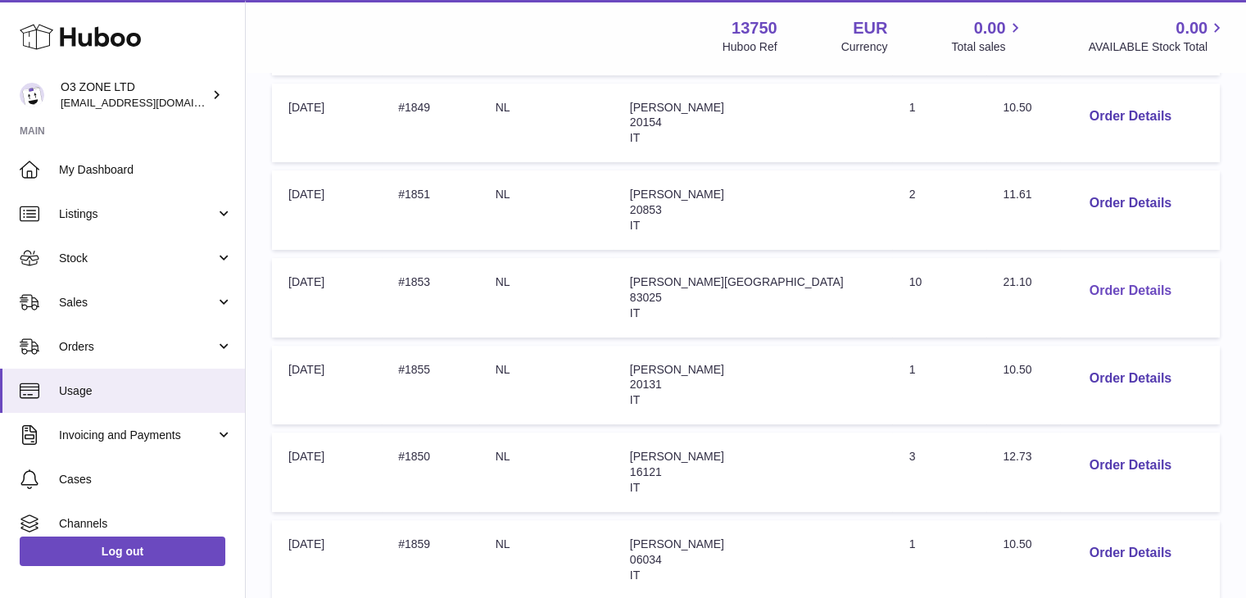
click at [1091, 286] on button "Order Details" at bounding box center [1130, 291] width 108 height 34
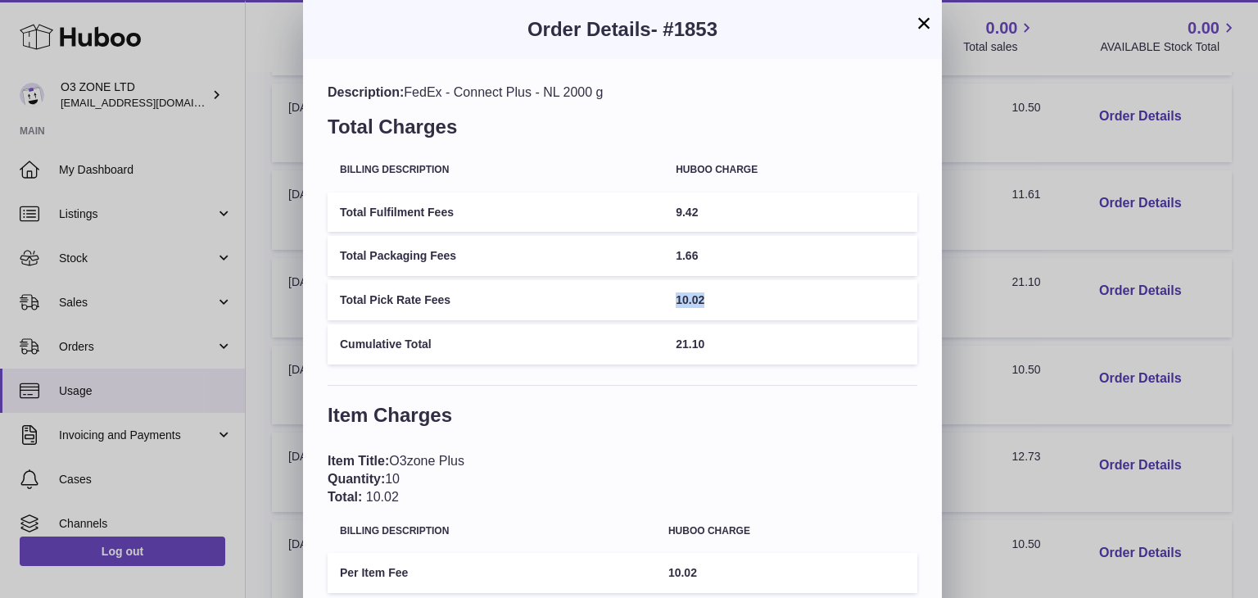
drag, startPoint x: 668, startPoint y: 302, endPoint x: 727, endPoint y: 301, distance: 59.0
click at [727, 301] on tr "Total Pick Rate Fees 10.02" at bounding box center [623, 300] width 590 height 40
click at [919, 16] on button "×" at bounding box center [924, 23] width 20 height 20
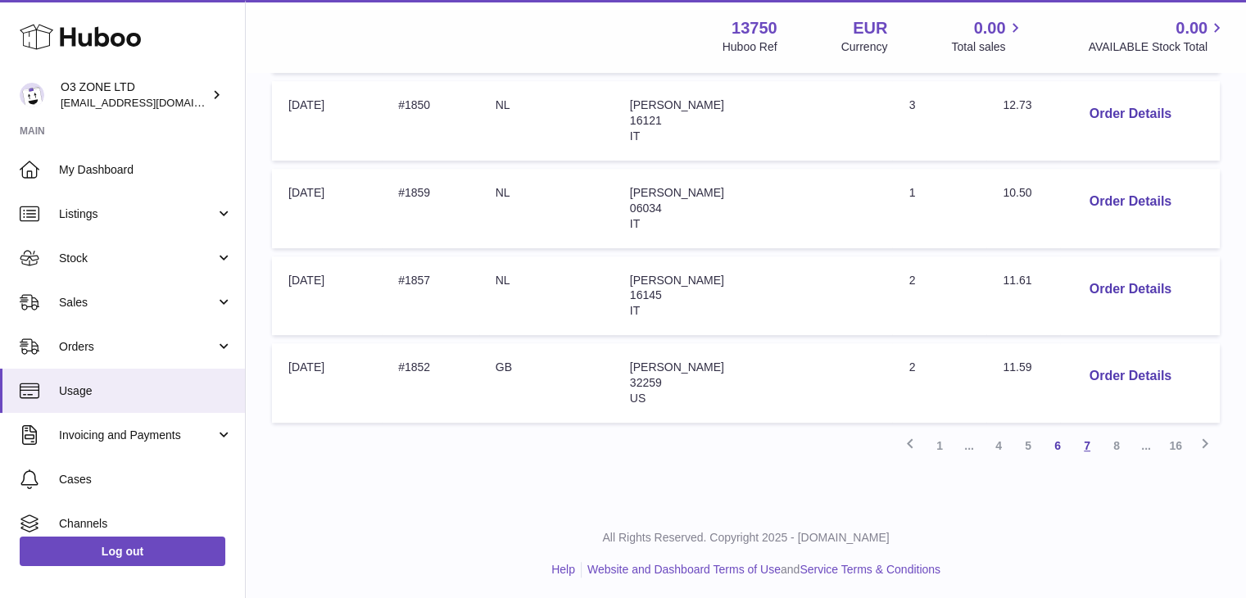
click at [1092, 442] on link "7" at bounding box center [1086, 445] width 29 height 29
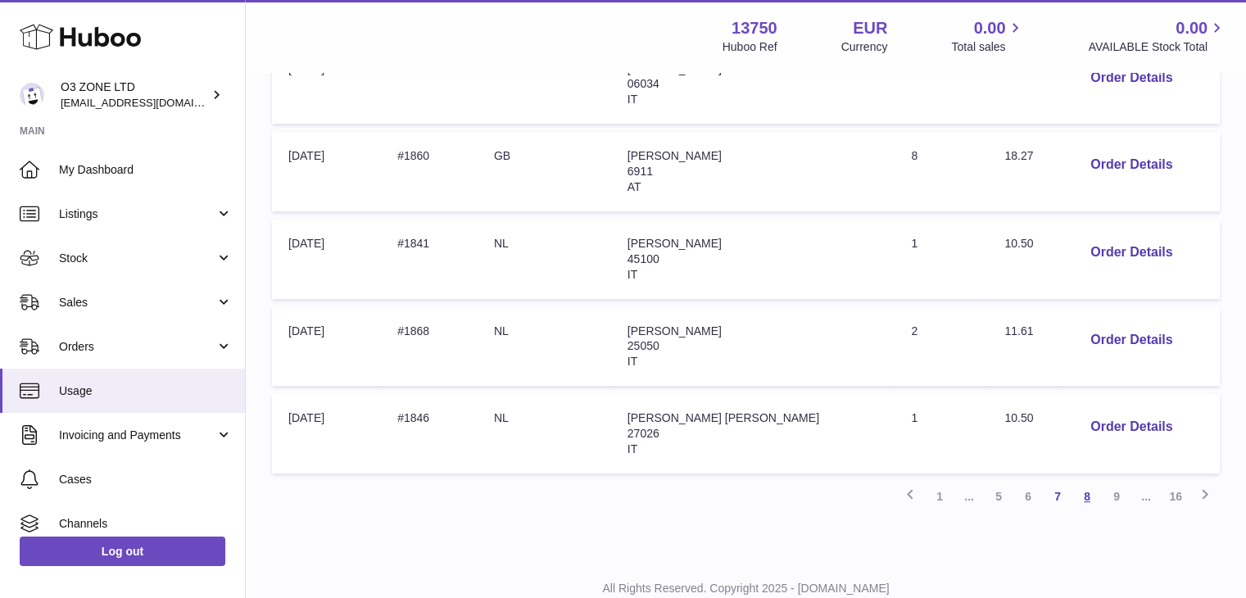
scroll to position [835, 0]
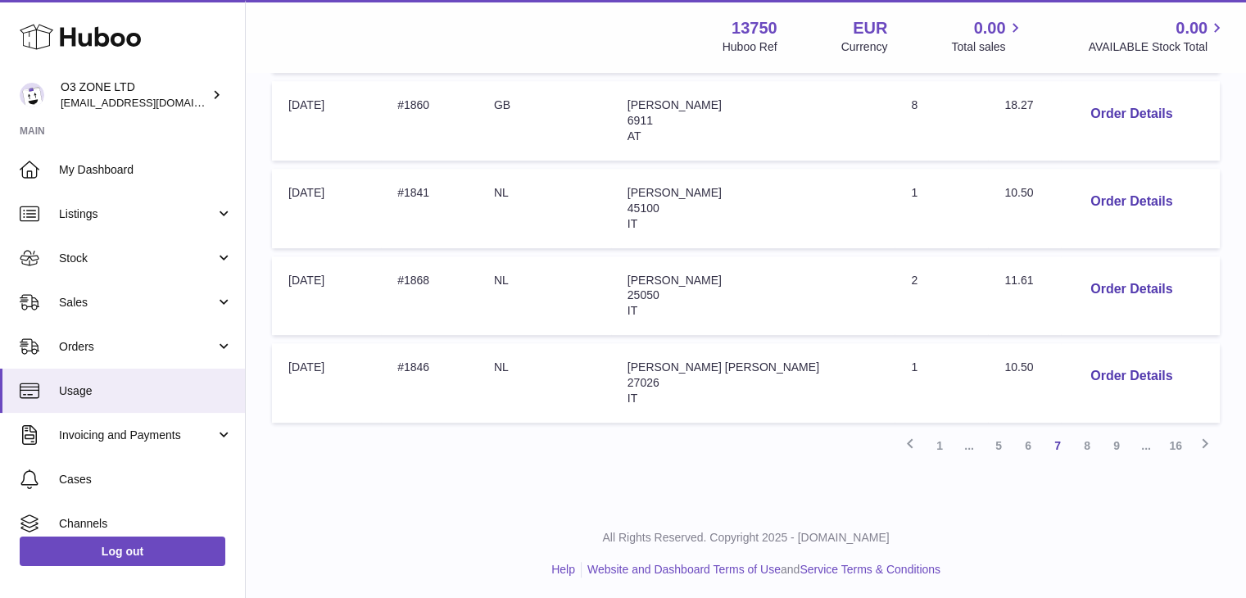
click at [1092, 449] on link "8" at bounding box center [1086, 445] width 29 height 29
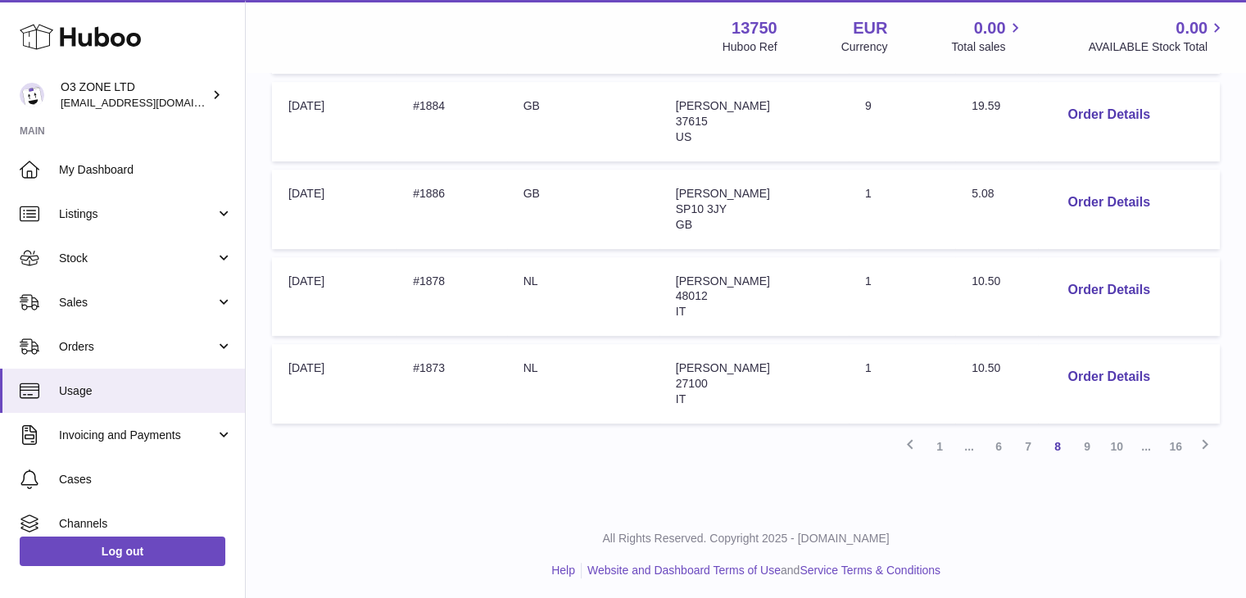
scroll to position [835, 0]
click at [1114, 447] on link "10" at bounding box center [1116, 445] width 29 height 29
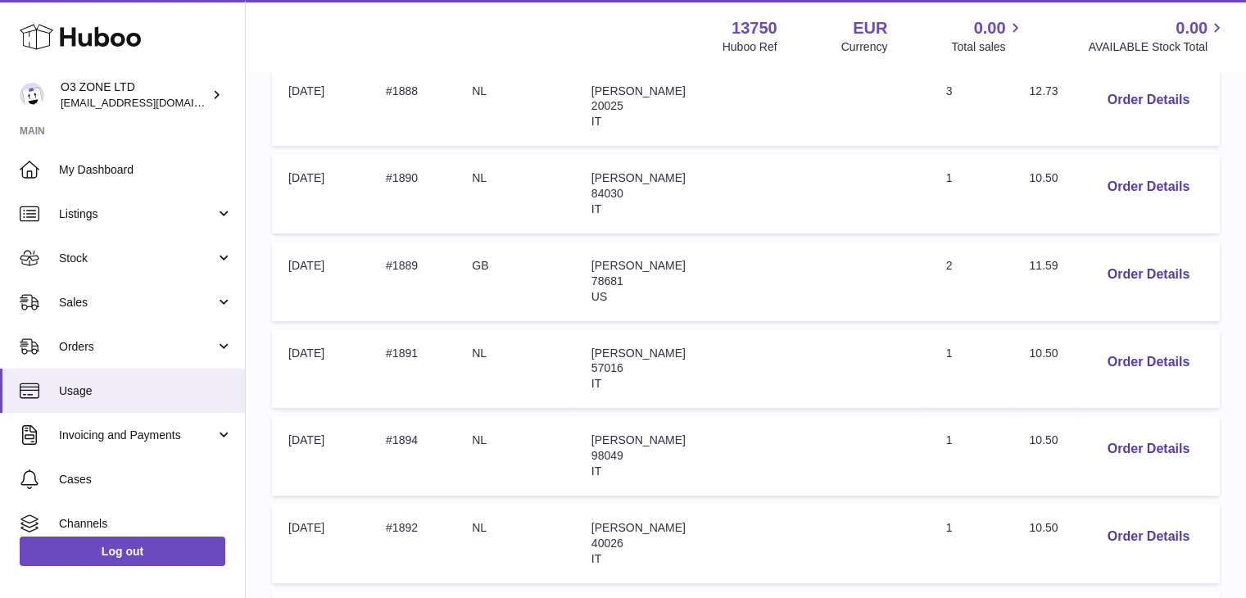
scroll to position [835, 0]
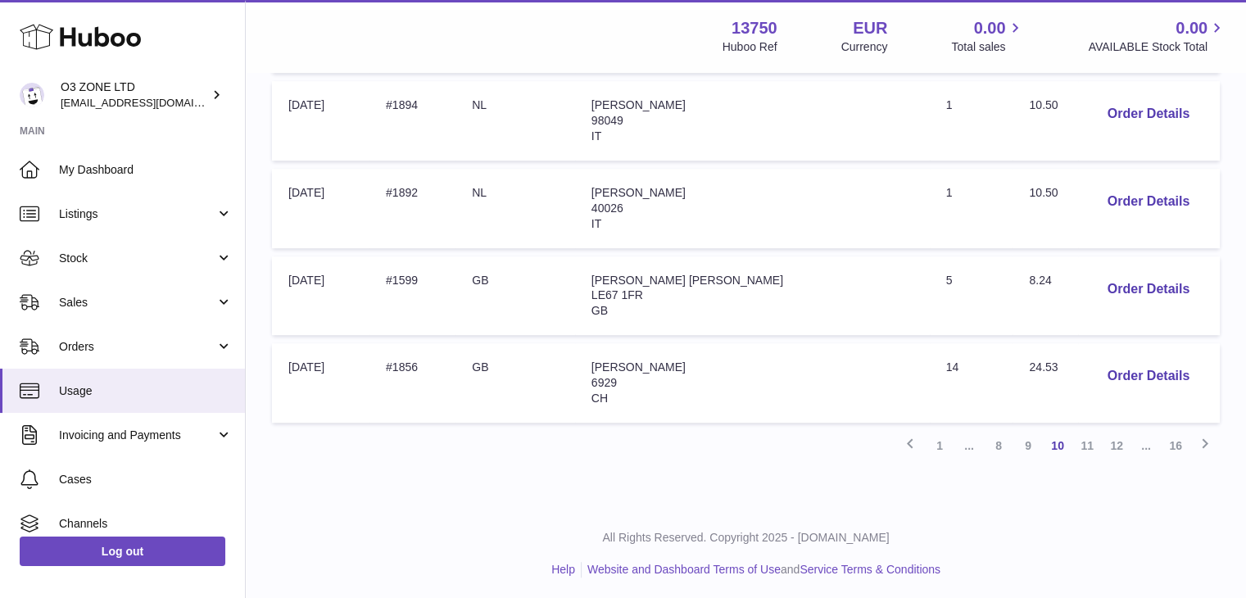
click at [321, 118] on td "Order Date: 11-Aug-2025" at bounding box center [320, 120] width 97 height 79
